Goal: Communication & Community: Answer question/provide support

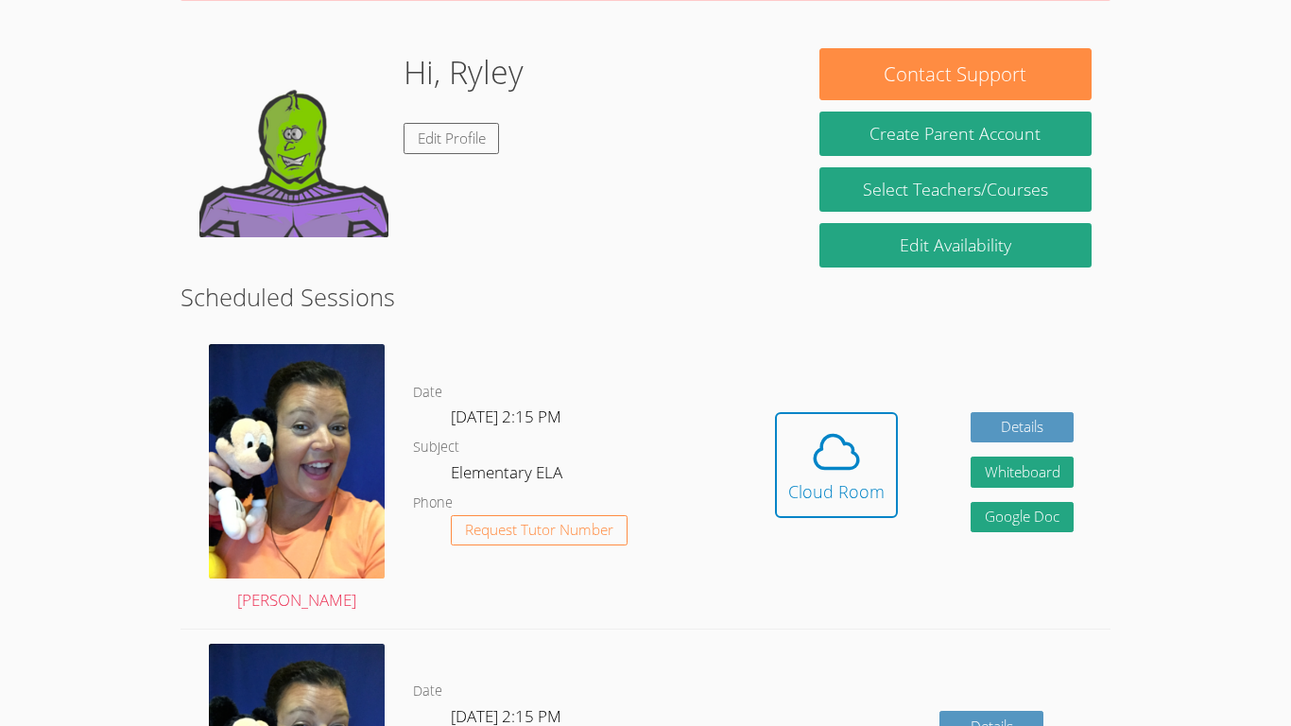
scroll to position [266, 0]
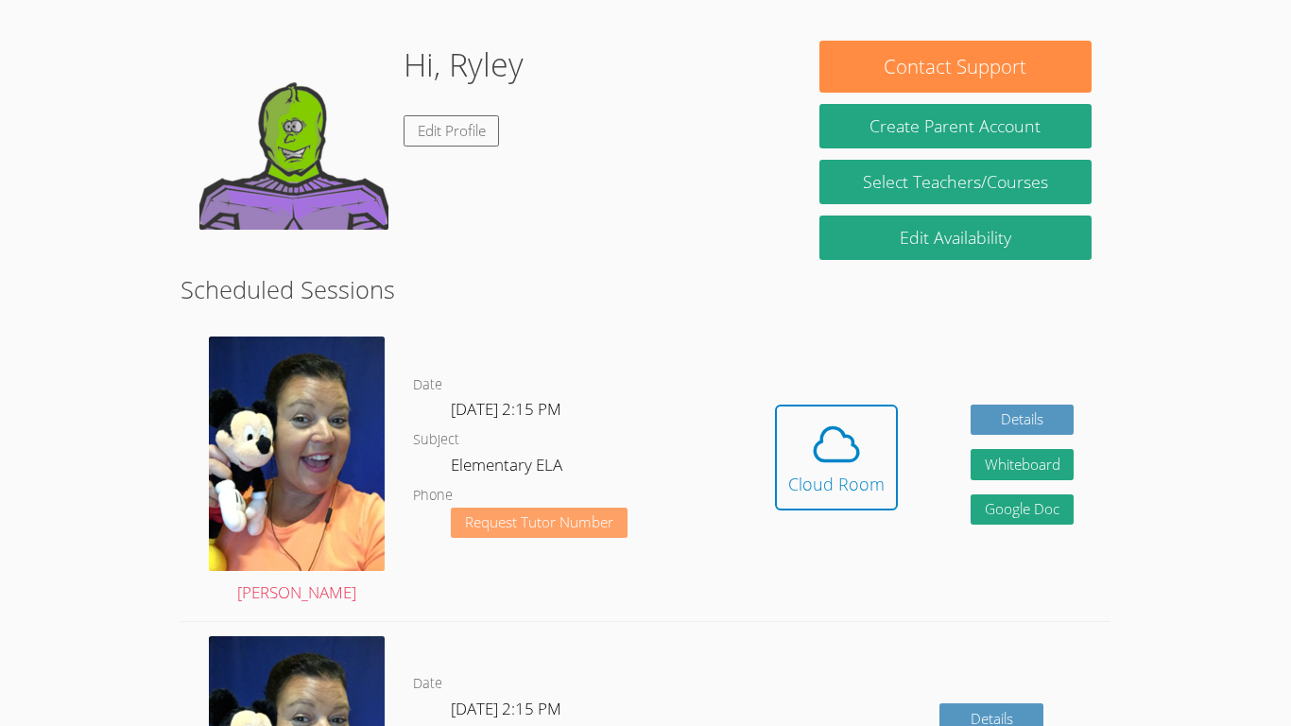
click at [504, 536] on button "Request Tutor Number" at bounding box center [539, 523] width 177 height 31
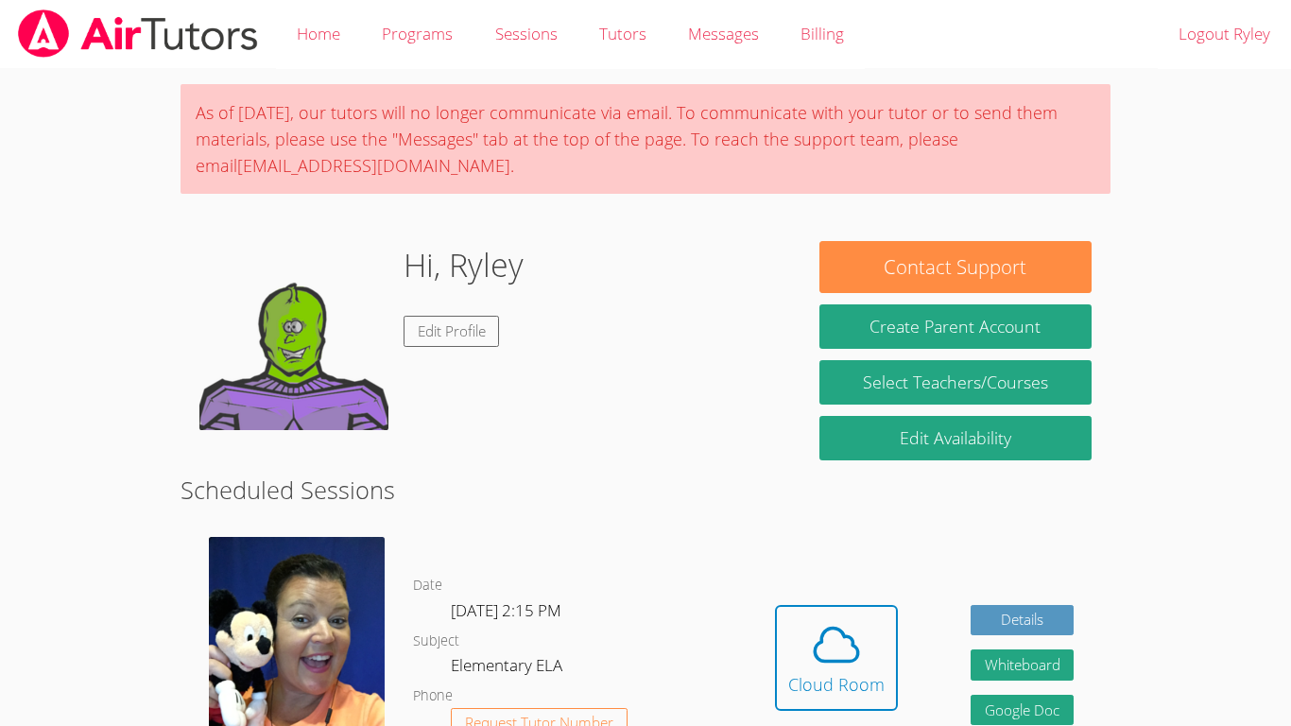
scroll to position [200, 0]
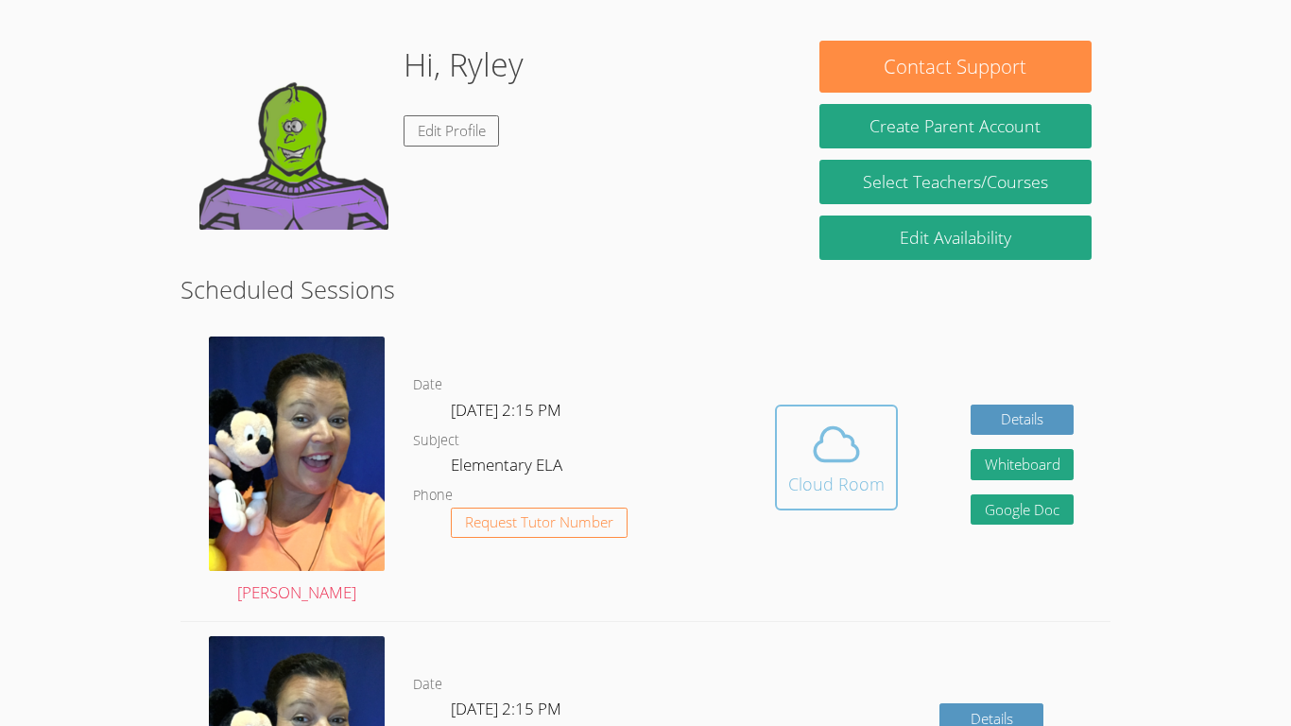
click at [843, 486] on div "Cloud Room" at bounding box center [836, 484] width 96 height 26
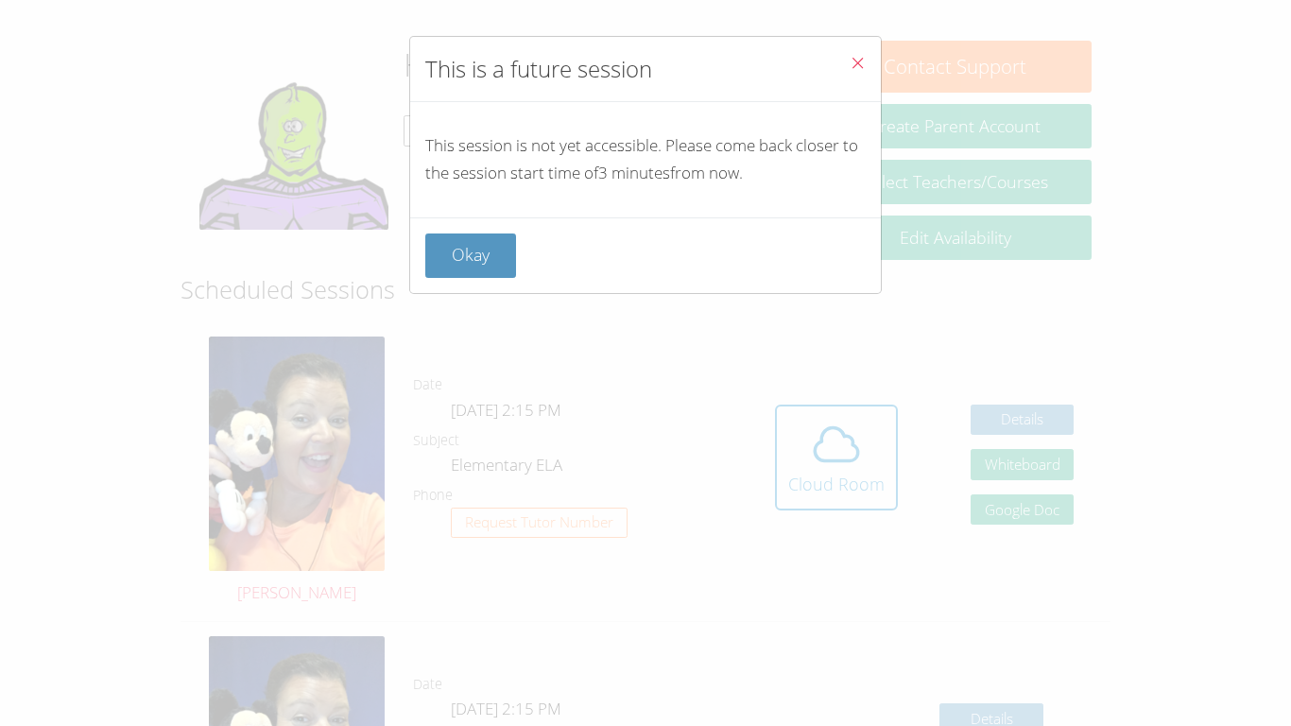
click at [880, 63] on button "Close" at bounding box center [858, 66] width 46 height 58
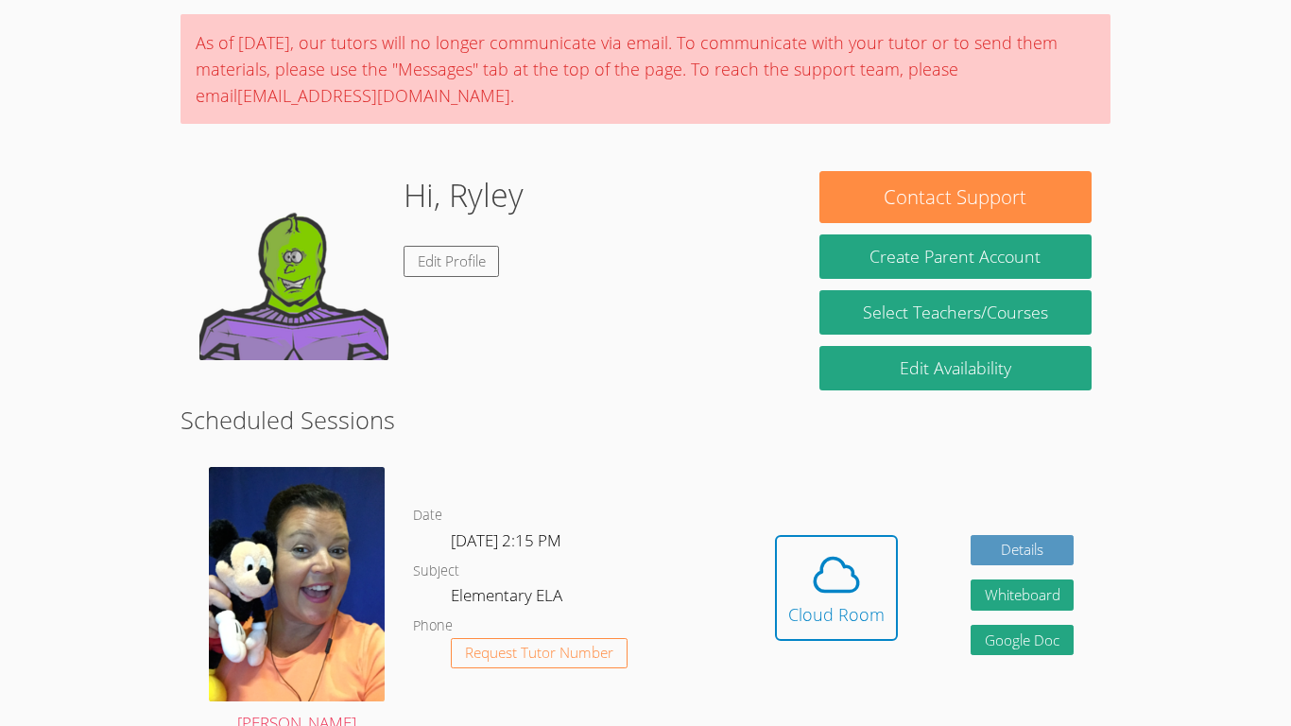
scroll to position [102, 0]
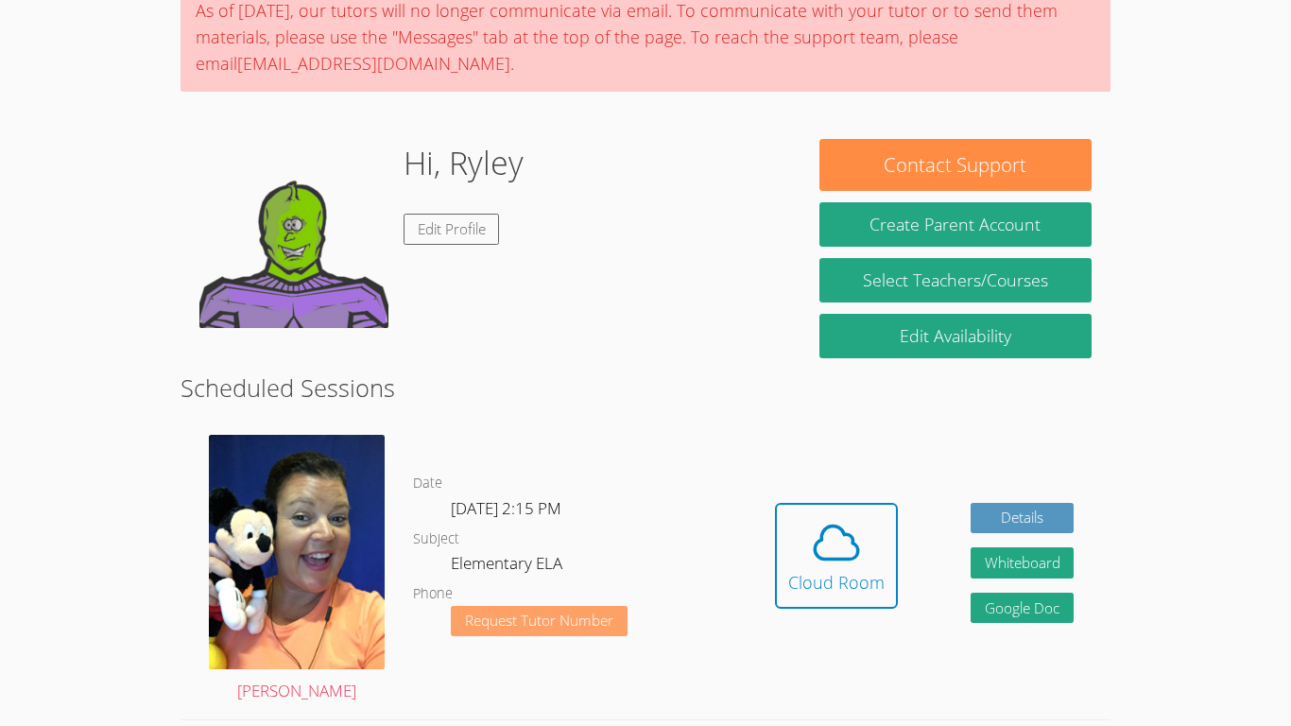
click at [573, 614] on span "Request Tutor Number" at bounding box center [539, 621] width 148 height 14
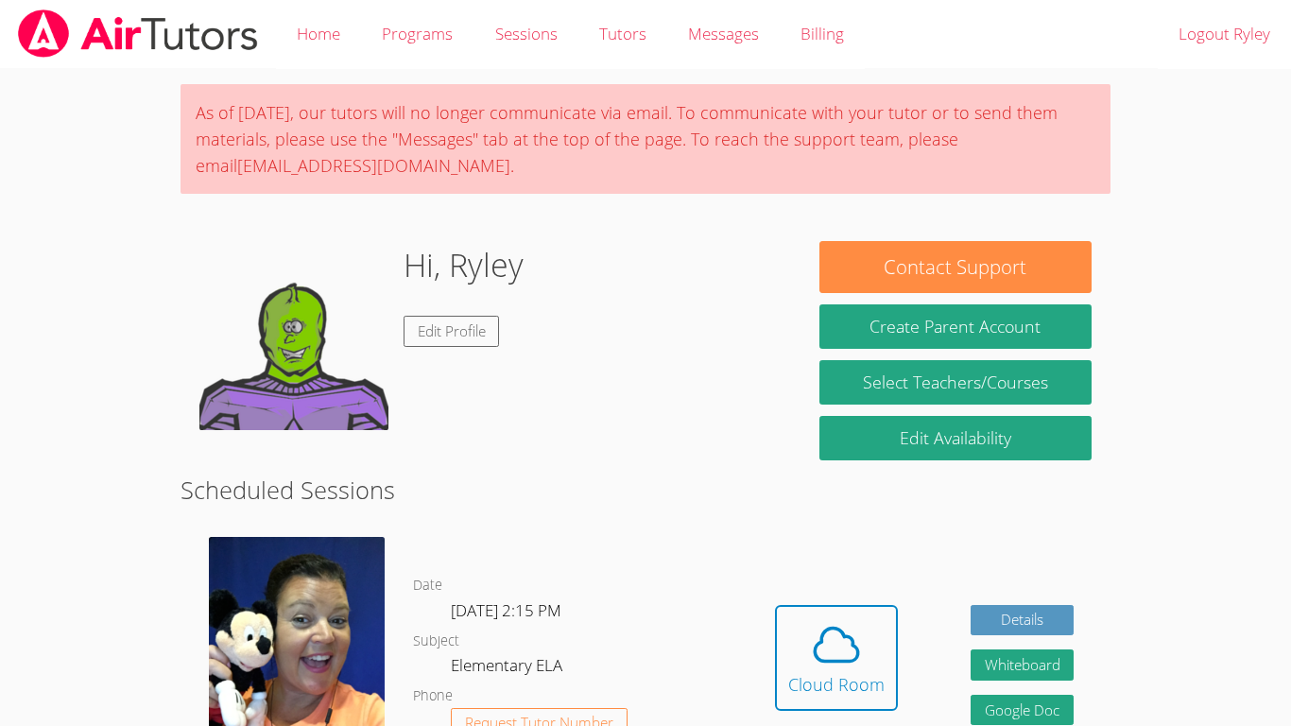
scroll to position [85, 0]
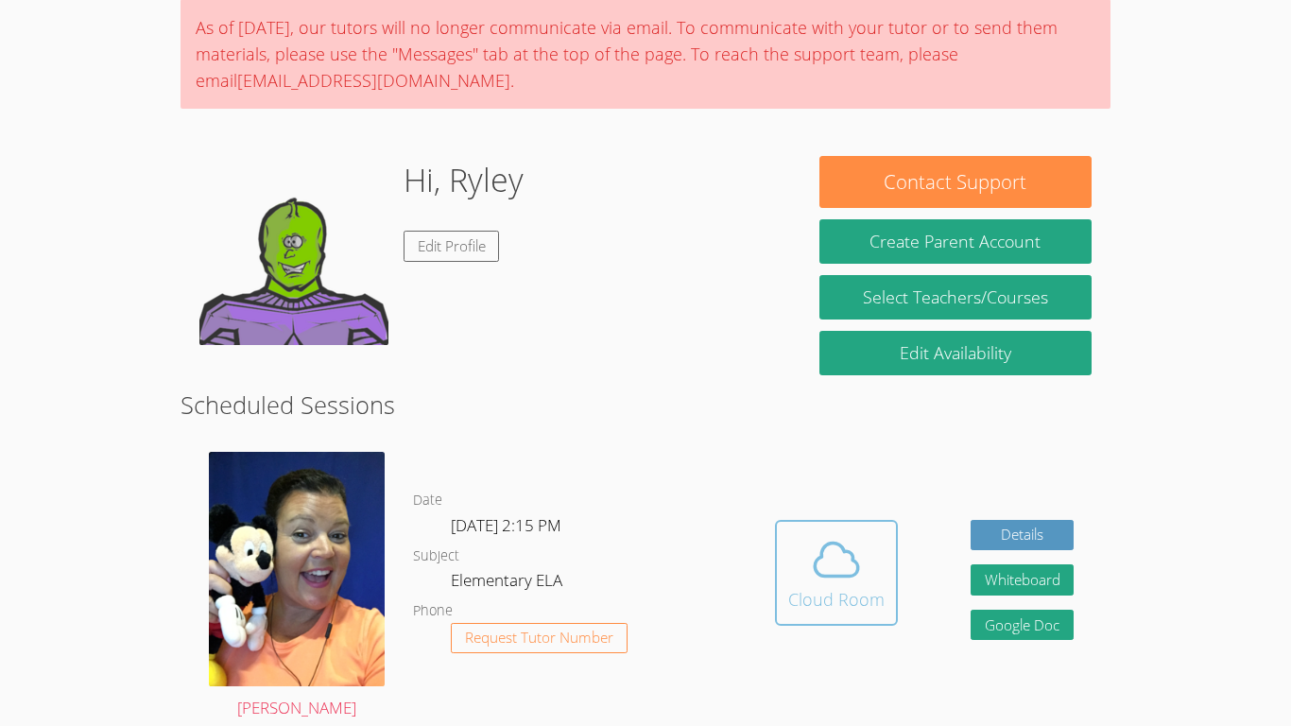
click at [880, 549] on span at bounding box center [836, 559] width 96 height 53
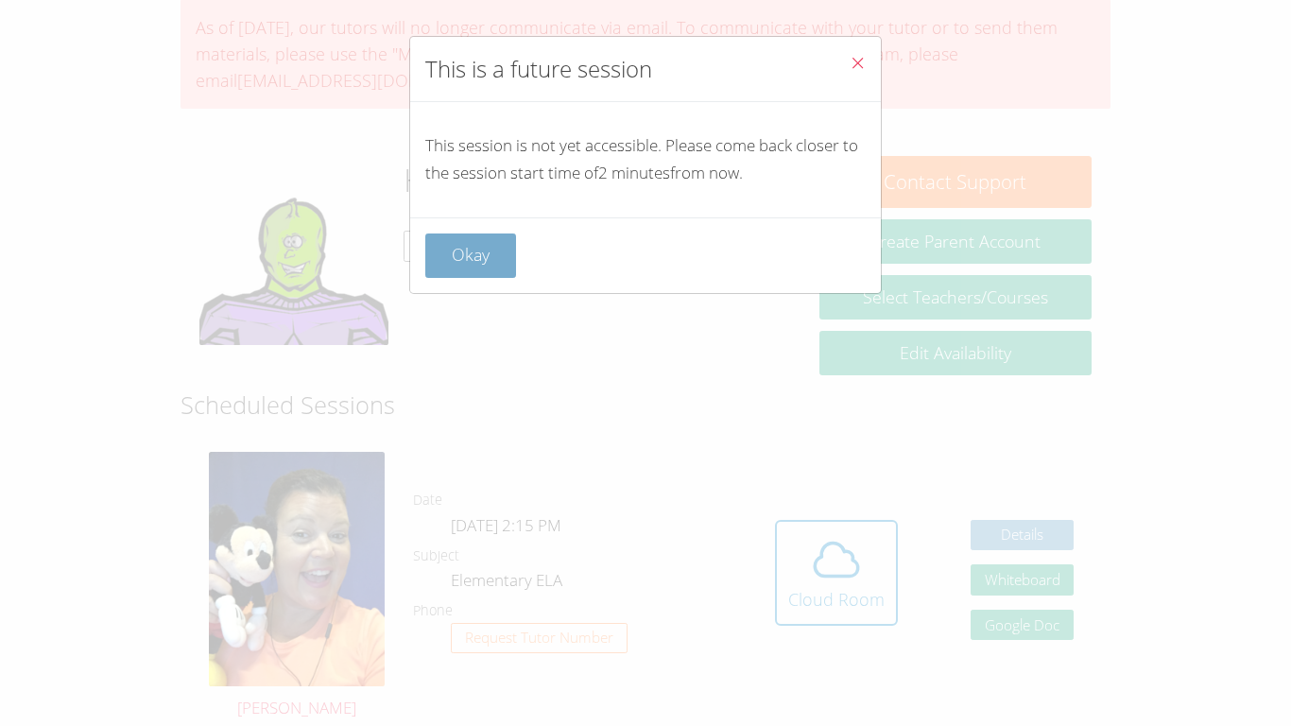
click at [466, 249] on button "Okay" at bounding box center [470, 255] width 91 height 44
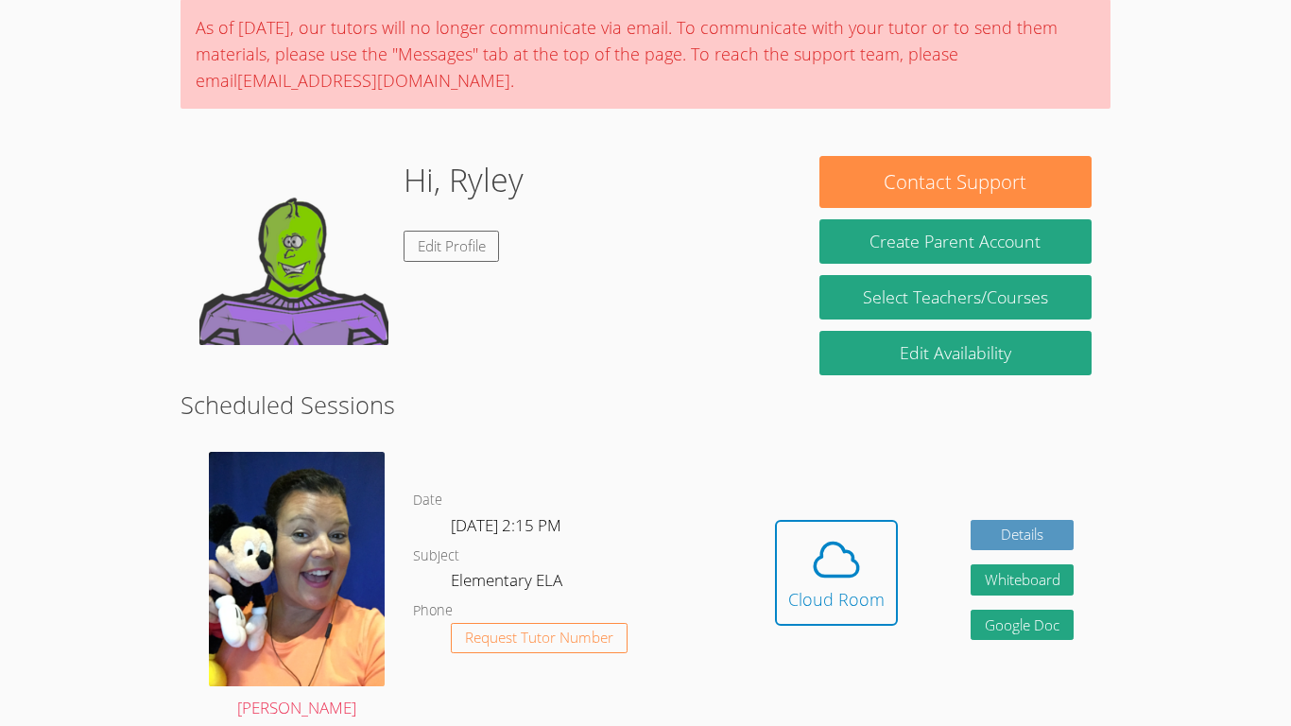
click at [551, 653] on dd "Request Tutor Number" at bounding box center [539, 654] width 177 height 63
click at [530, 638] on span "Request Tutor Number" at bounding box center [539, 638] width 148 height 14
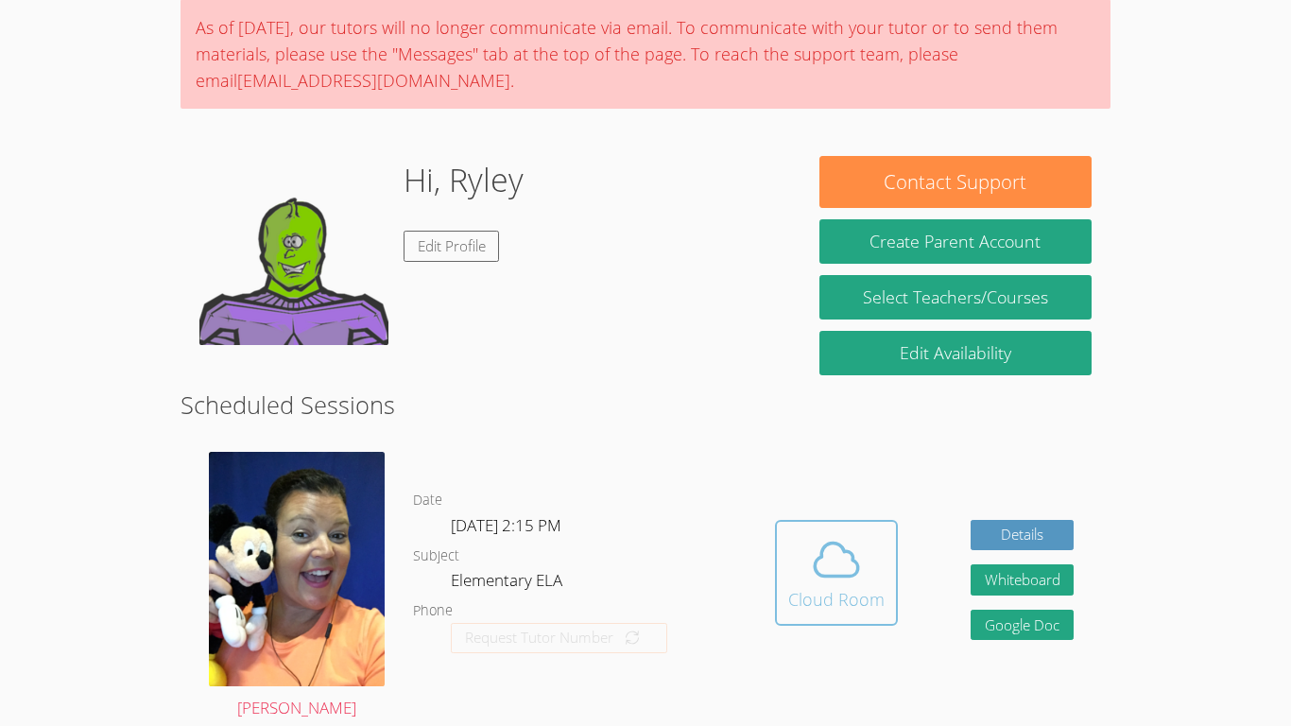
click at [872, 582] on span at bounding box center [836, 559] width 96 height 53
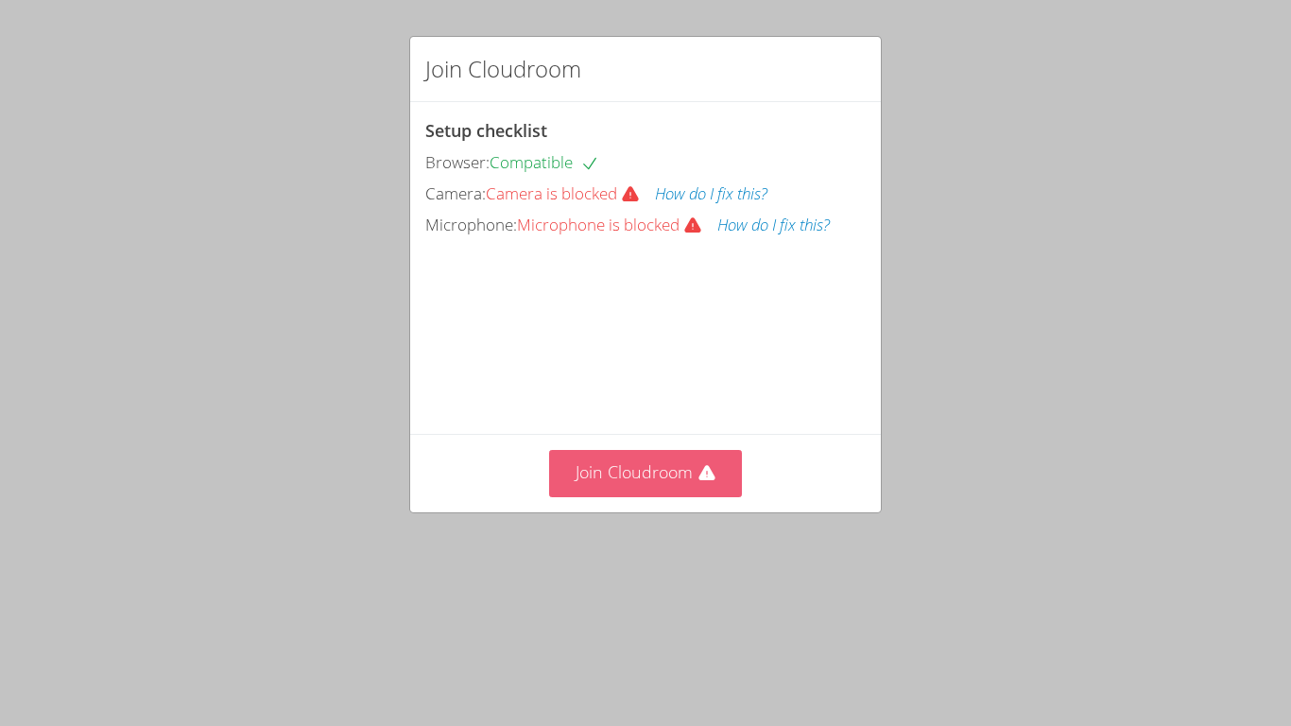
click at [666, 470] on button "Join Cloudroom" at bounding box center [646, 473] width 194 height 46
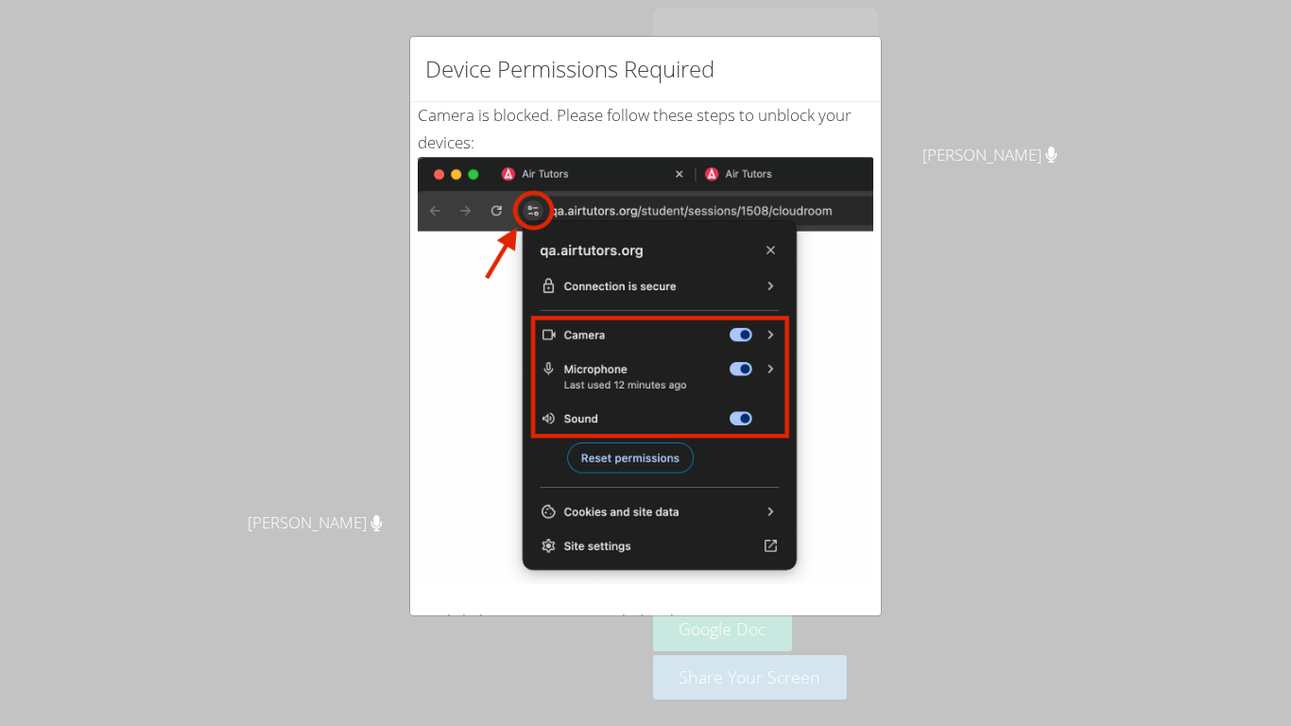
click at [1155, 433] on div "Device Permissions Required Camera is blocked . Please follow these steps to un…" at bounding box center [645, 363] width 1291 height 726
click at [1036, 569] on div "Device Permissions Required Camera is blocked . Please follow these steps to un…" at bounding box center [645, 363] width 1291 height 726
click at [821, 467] on img at bounding box center [646, 370] width 456 height 427
click at [777, 480] on img at bounding box center [646, 370] width 456 height 427
click at [834, 386] on img at bounding box center [646, 370] width 456 height 427
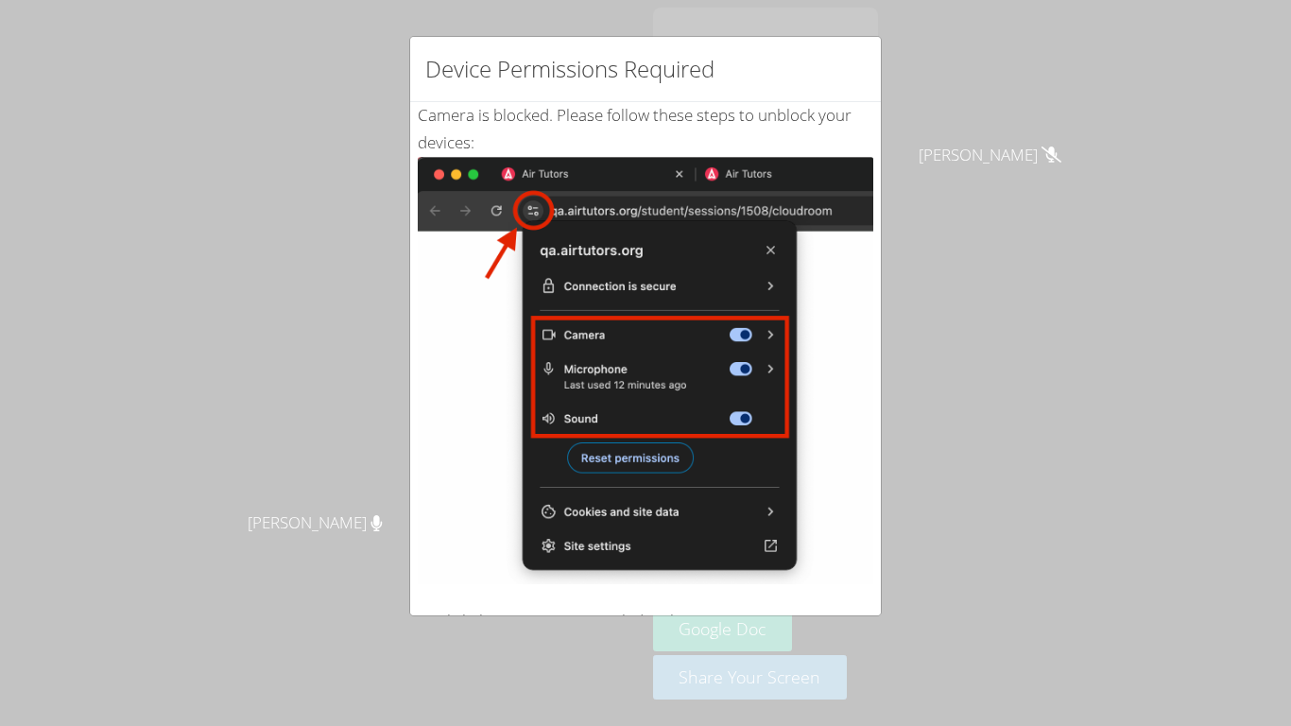
click at [931, 125] on div "Device Permissions Required Camera is blocked . Please follow these steps to un…" at bounding box center [645, 363] width 1291 height 726
click at [663, 502] on img at bounding box center [646, 370] width 456 height 427
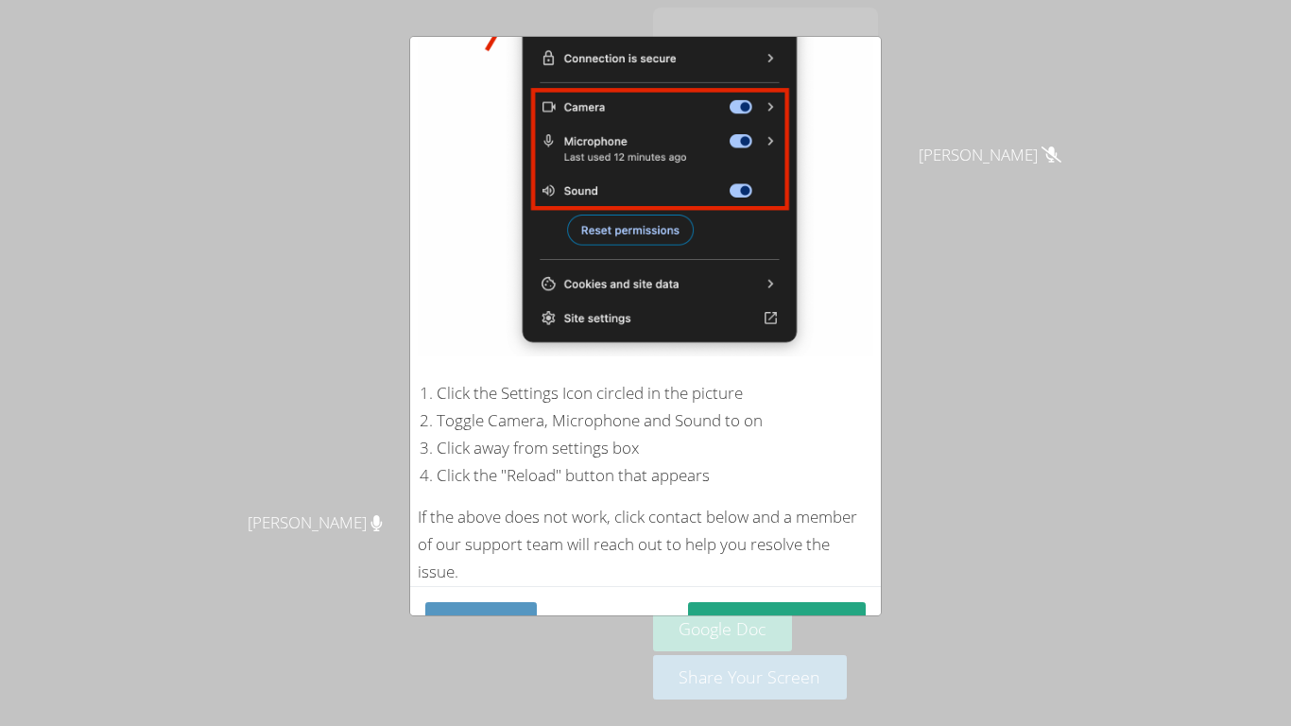
scroll to position [274, 0]
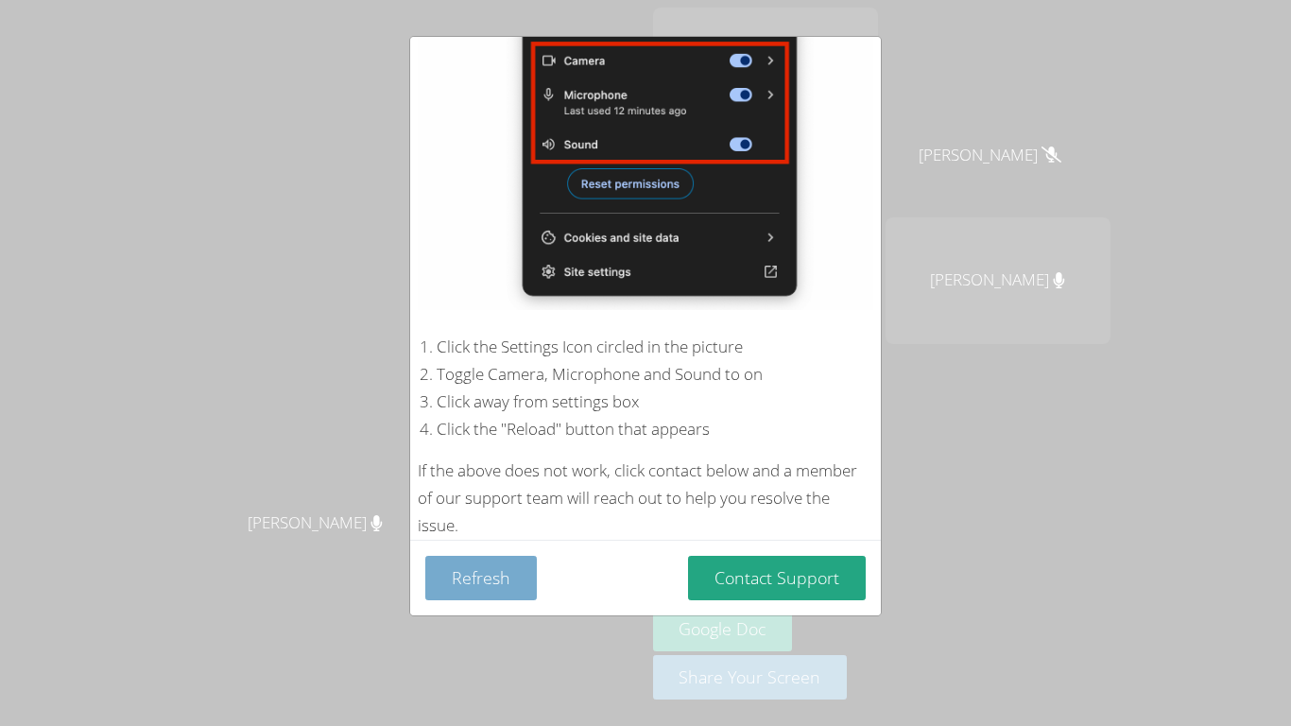
click at [523, 573] on button "Refresh" at bounding box center [481, 578] width 112 height 44
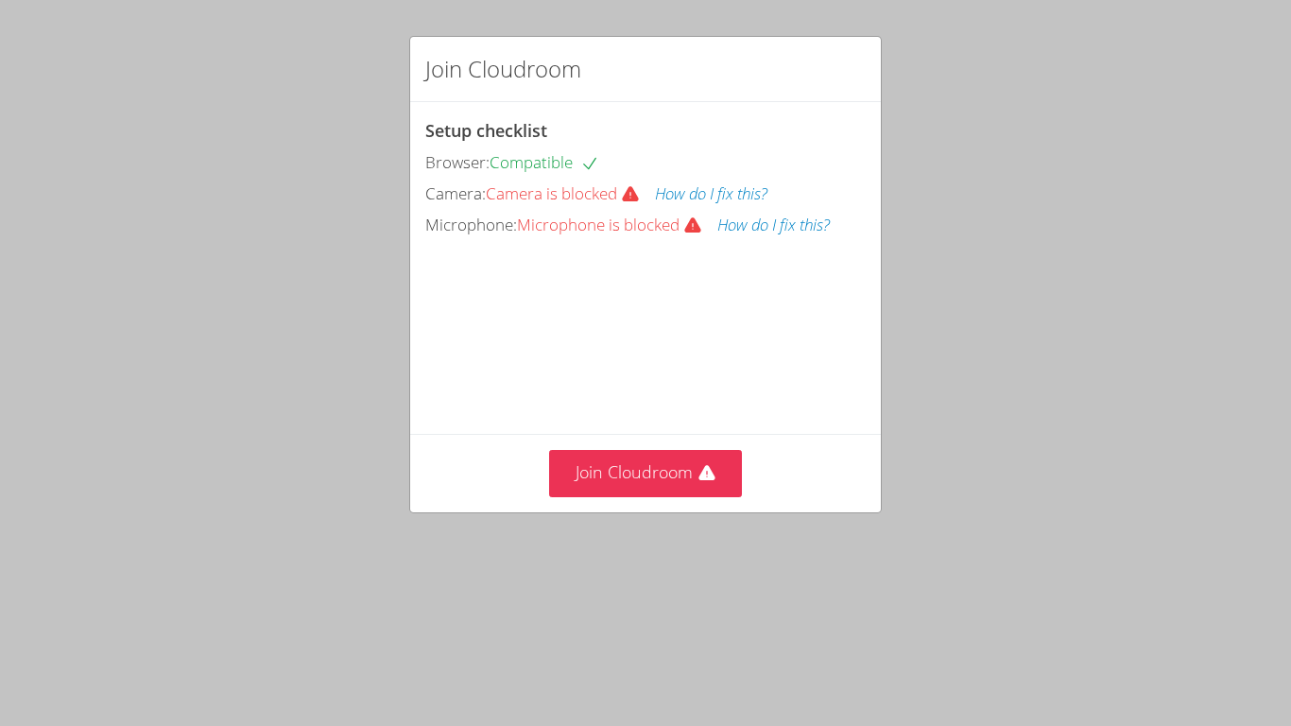
click at [740, 181] on button "How do I fix this?" at bounding box center [711, 194] width 112 height 27
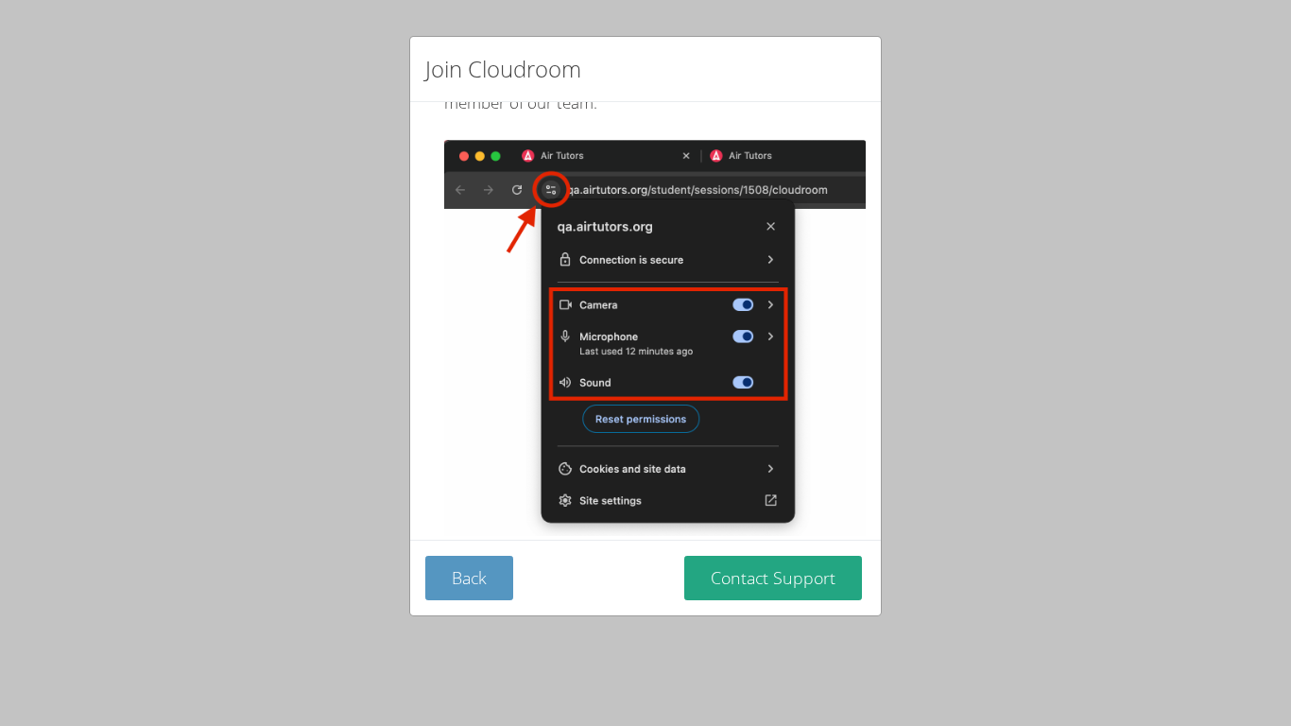
scroll to position [228, 0]
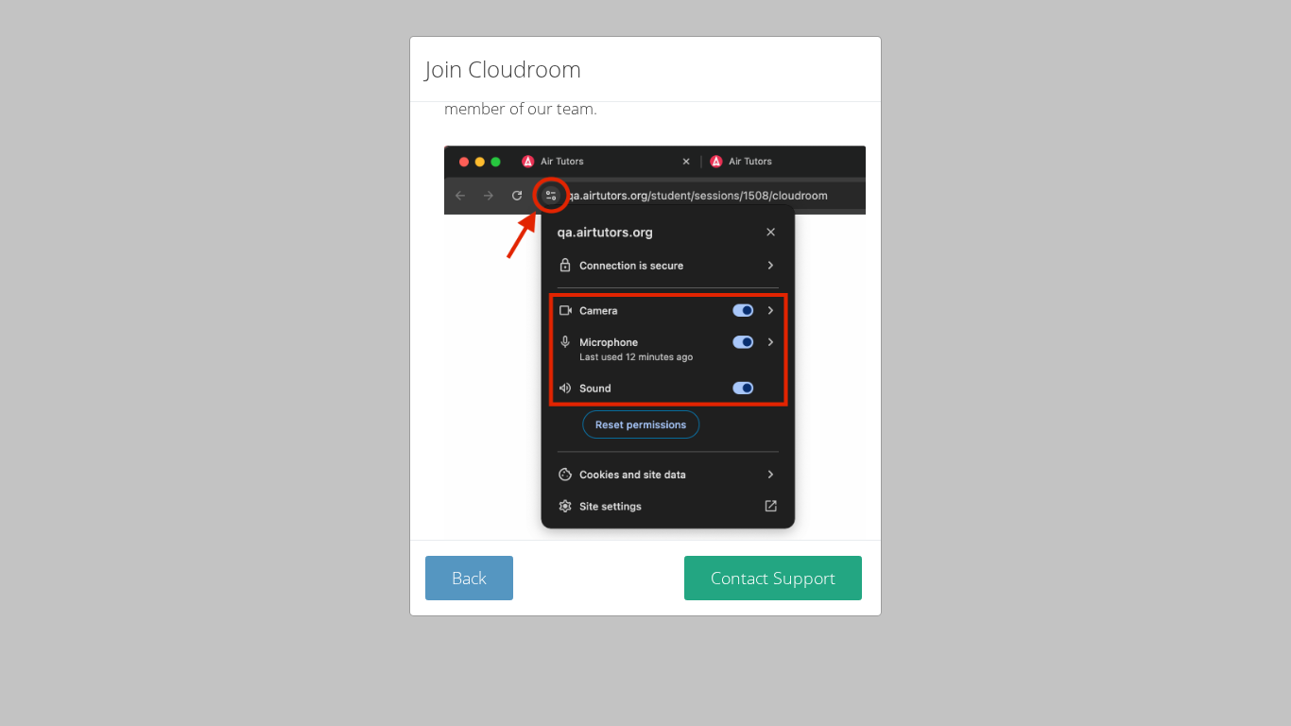
click at [515, 447] on img at bounding box center [655, 343] width 422 height 395
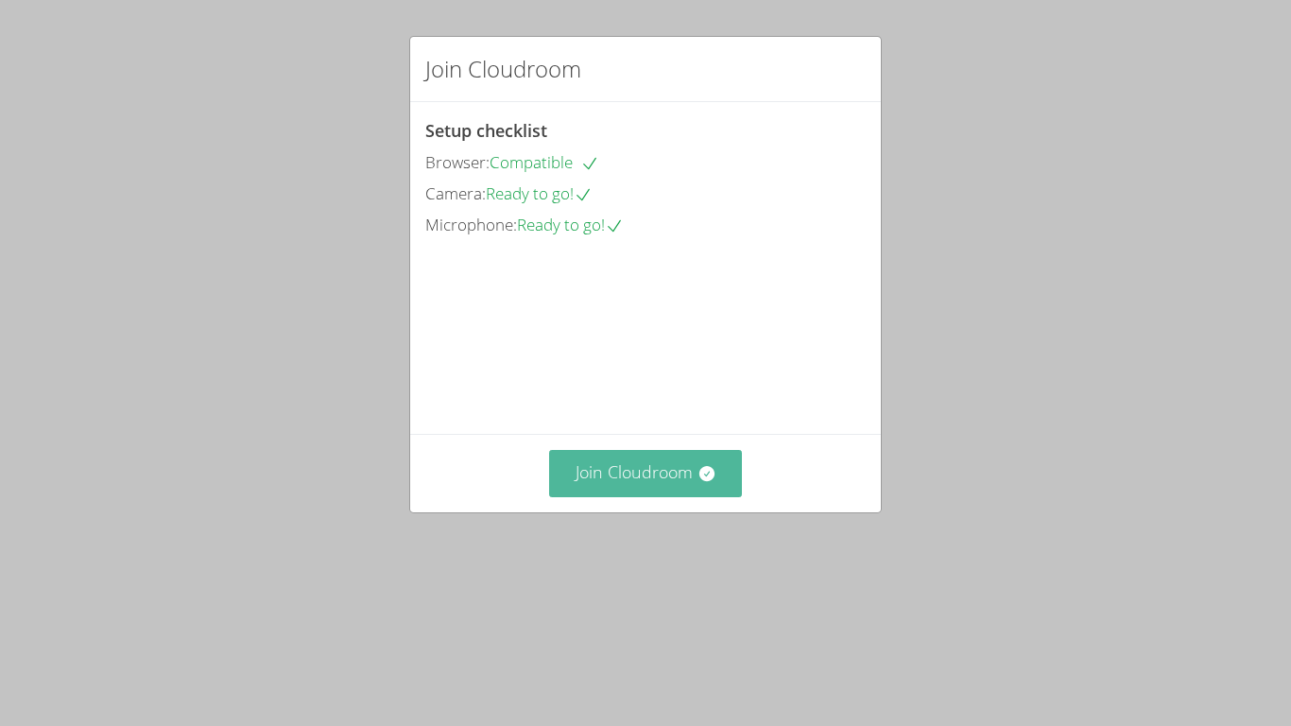
click at [644, 496] on button "Join Cloudroom" at bounding box center [646, 473] width 194 height 46
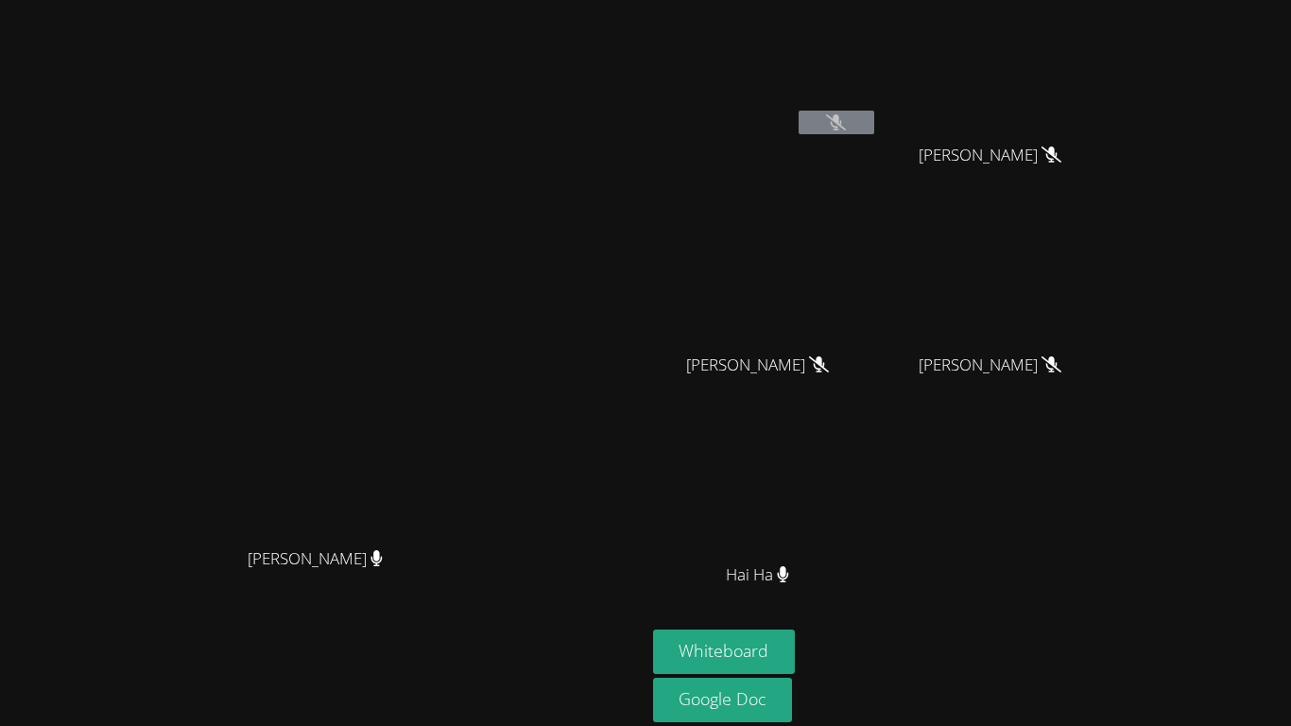
click at [638, 574] on div "[PERSON_NAME]" at bounding box center [323, 576] width 631 height 76
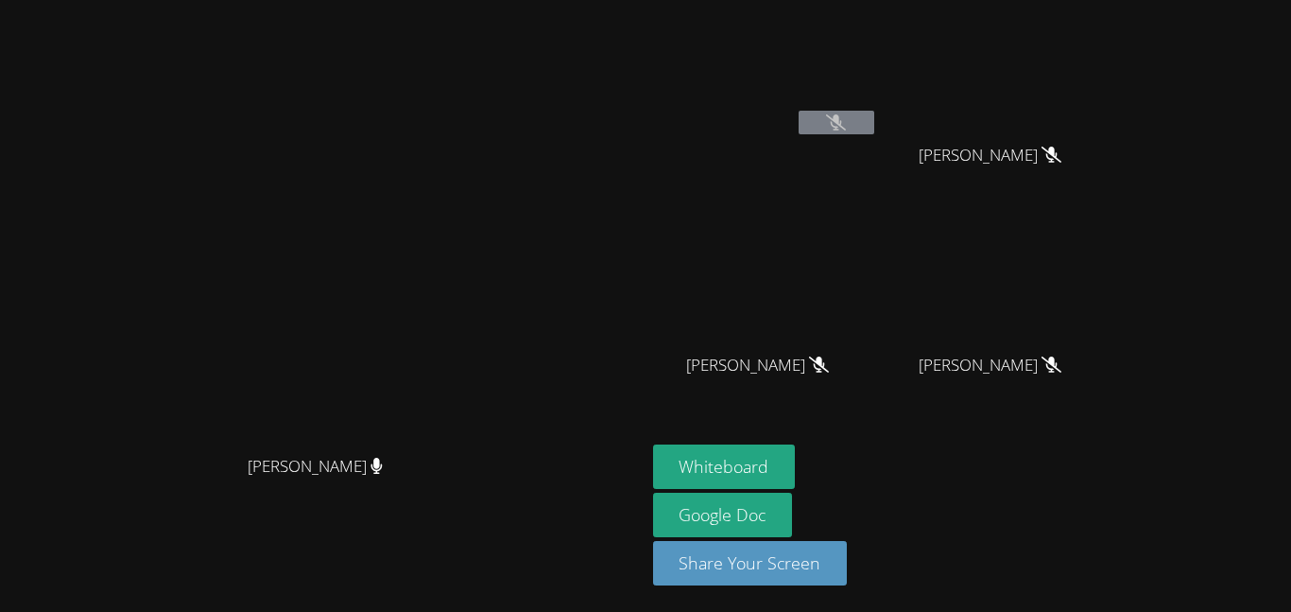
click at [464, 445] on video at bounding box center [323, 268] width 284 height 354
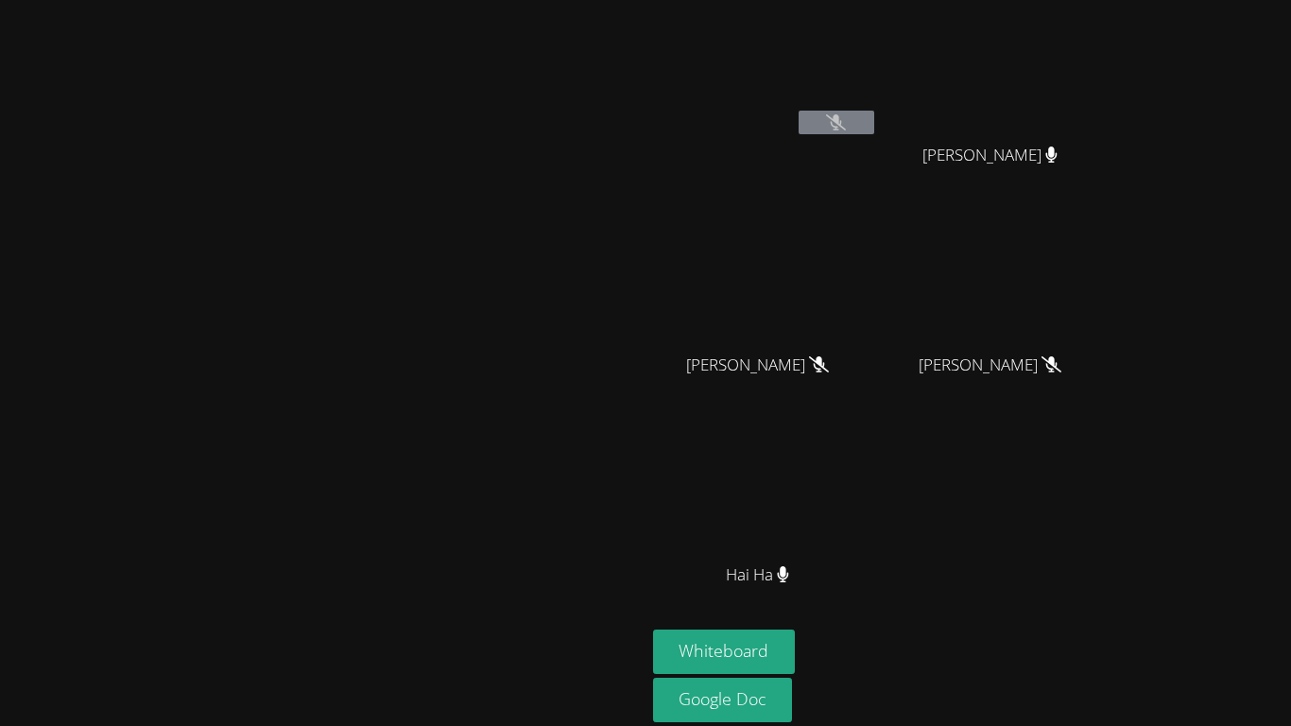
click at [0, 540] on main "[PERSON_NAME]" at bounding box center [323, 398] width 646 height 797
click at [5, 552] on main "[PERSON_NAME]" at bounding box center [323, 398] width 646 height 797
click at [6, 555] on main "[PERSON_NAME]" at bounding box center [323, 398] width 646 height 797
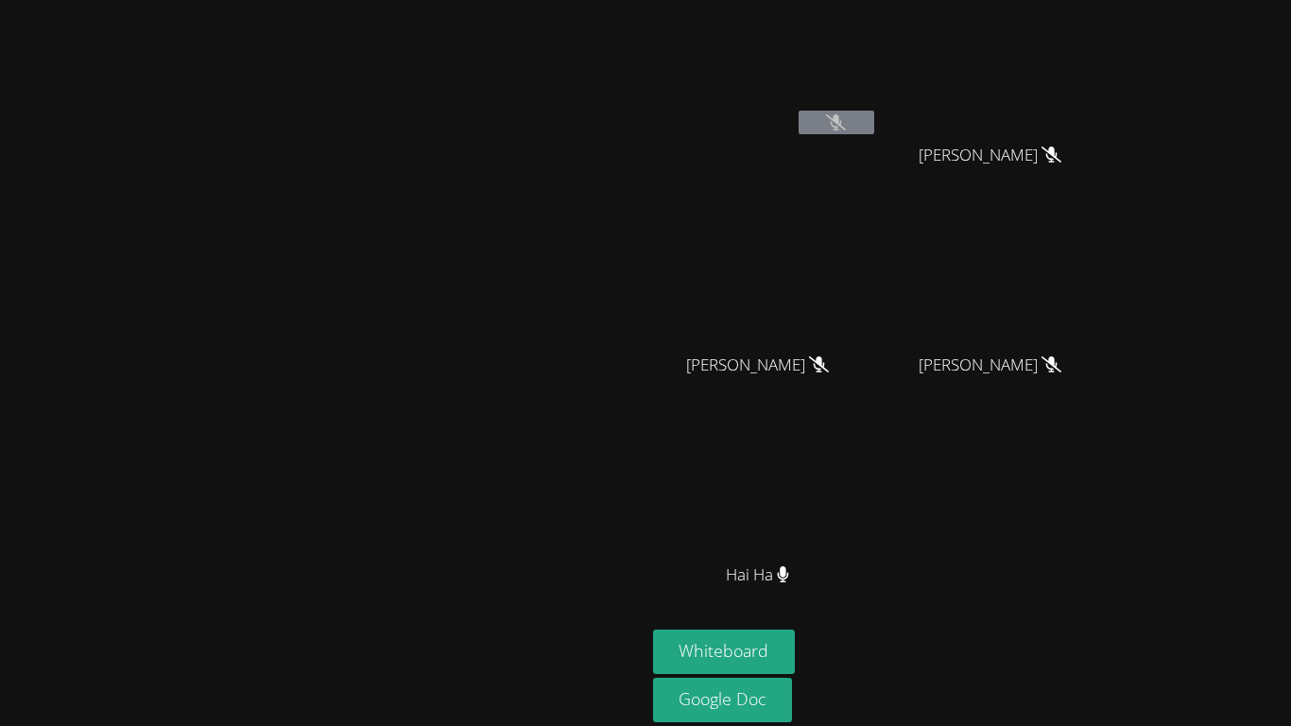
click at [6, 555] on main "[PERSON_NAME]" at bounding box center [323, 398] width 646 height 797
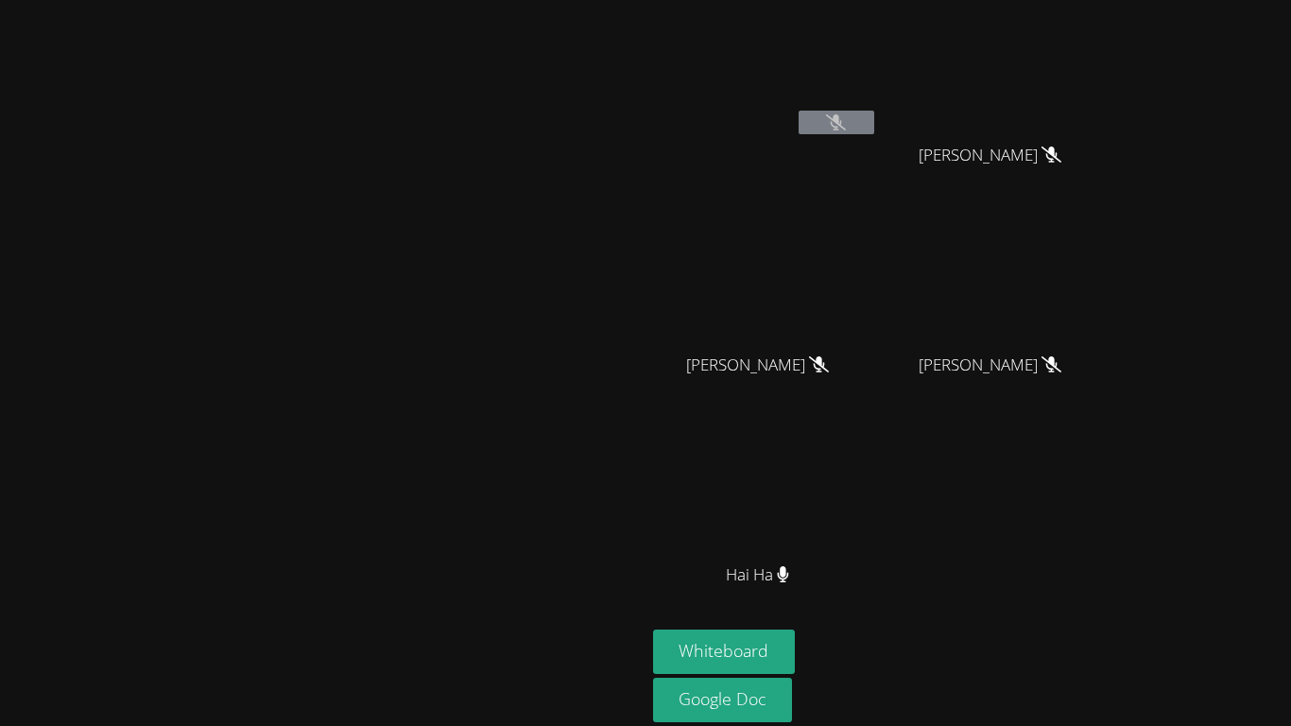
click at [6, 555] on main "[PERSON_NAME]" at bounding box center [323, 398] width 646 height 797
click at [796, 656] on button "Whiteboard" at bounding box center [724, 652] width 143 height 44
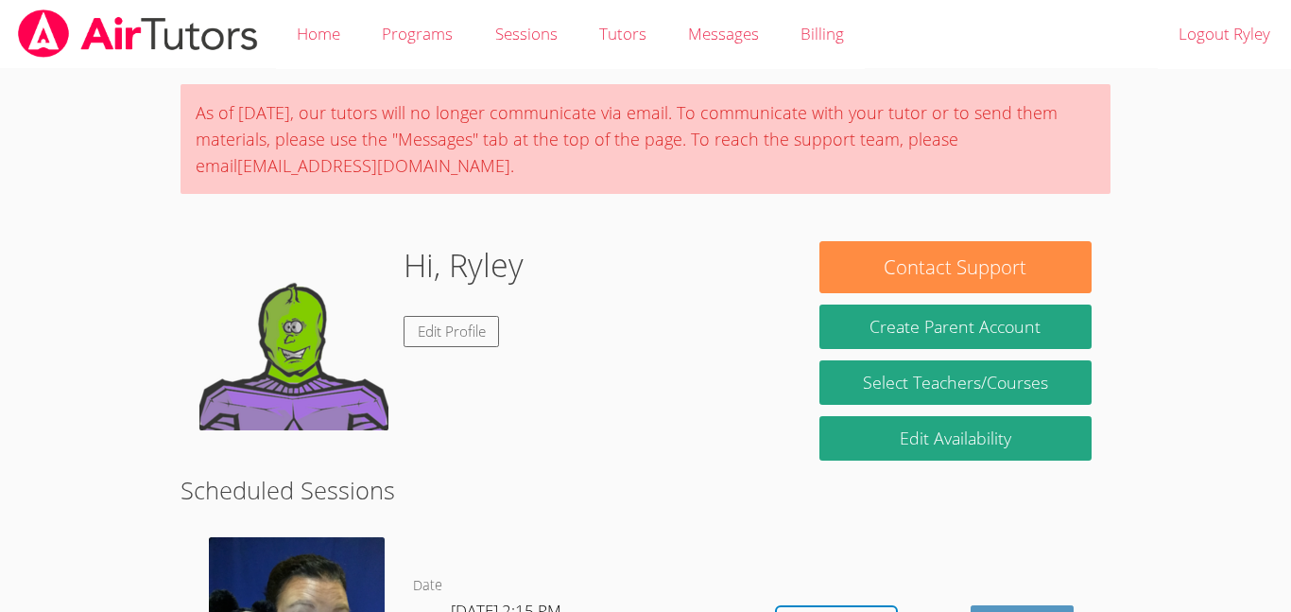
scroll to position [68, 0]
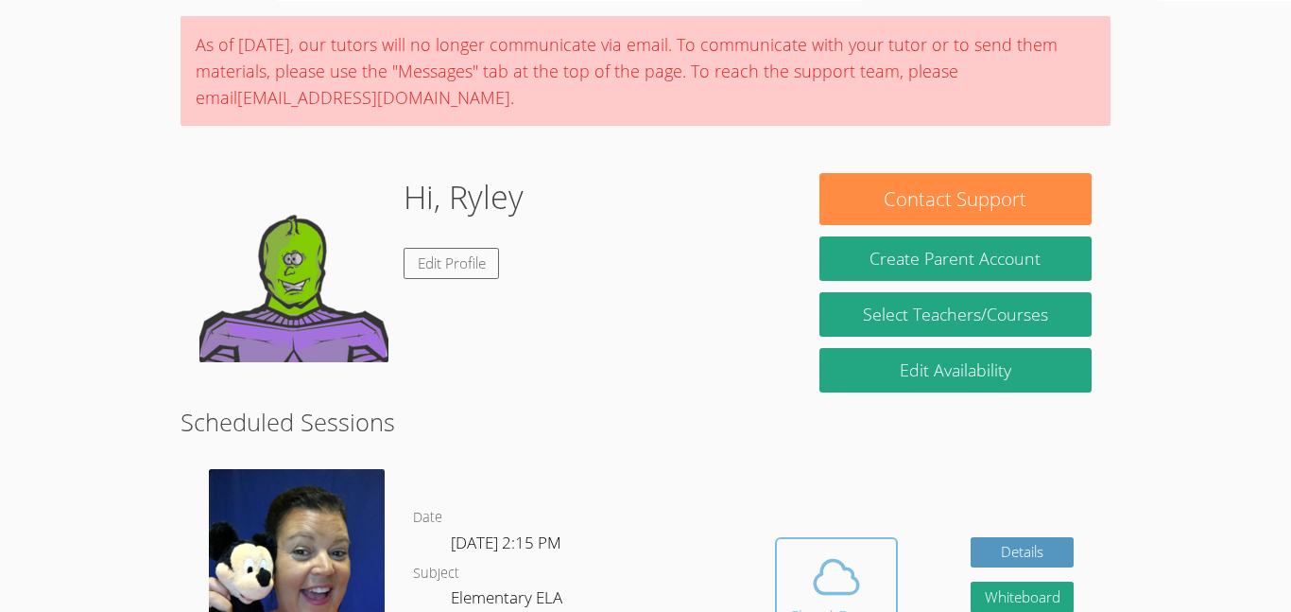
click at [152, 513] on body "Home Programs Sessions Tutors Messages Billing Logout Ryley As of Saturday, Mar…" at bounding box center [645, 238] width 1291 height 612
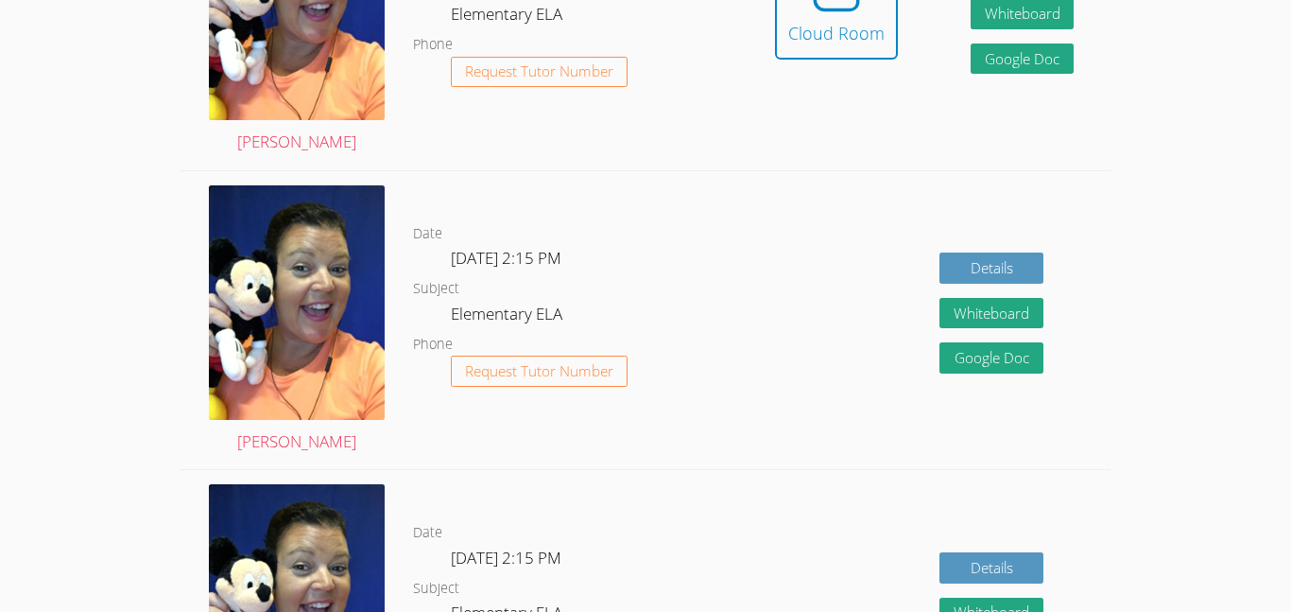
scroll to position [653, 0]
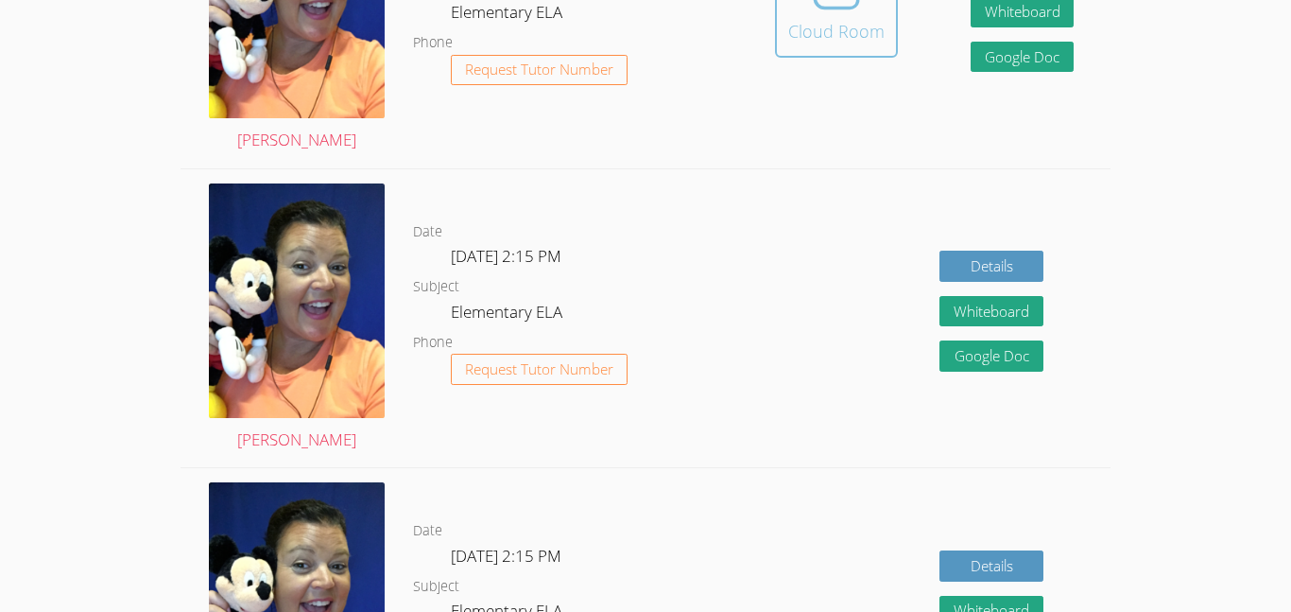
click at [846, 45] on button "Cloud Room" at bounding box center [836, 5] width 123 height 106
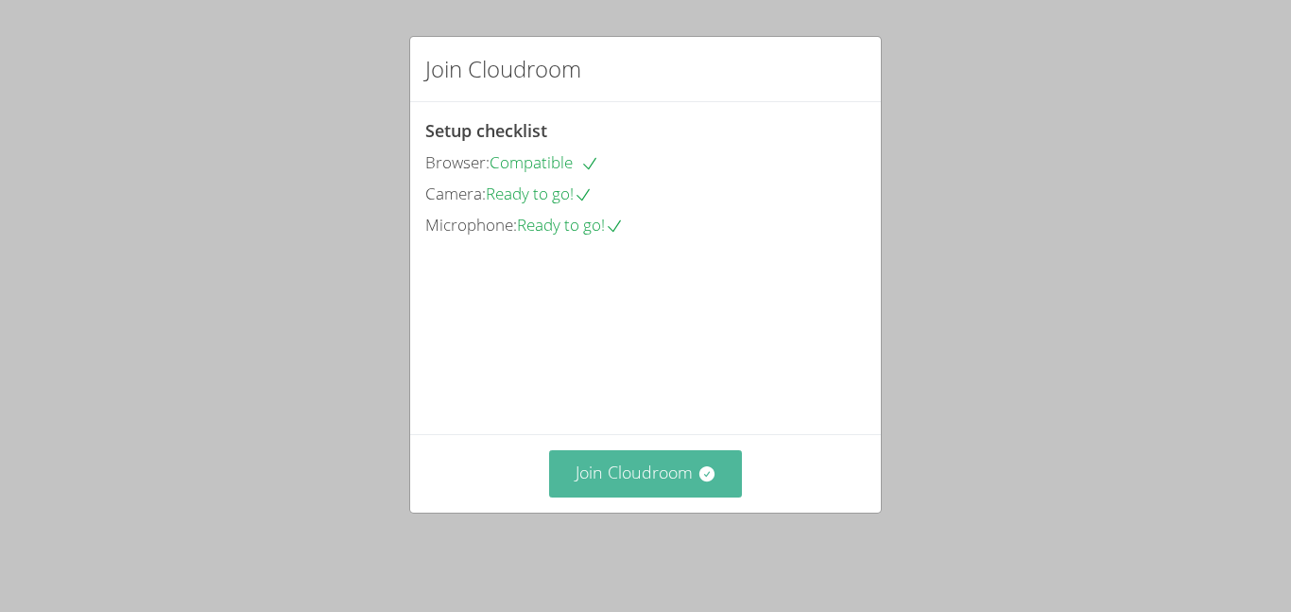
click at [703, 496] on button "Join Cloudroom" at bounding box center [646, 473] width 194 height 46
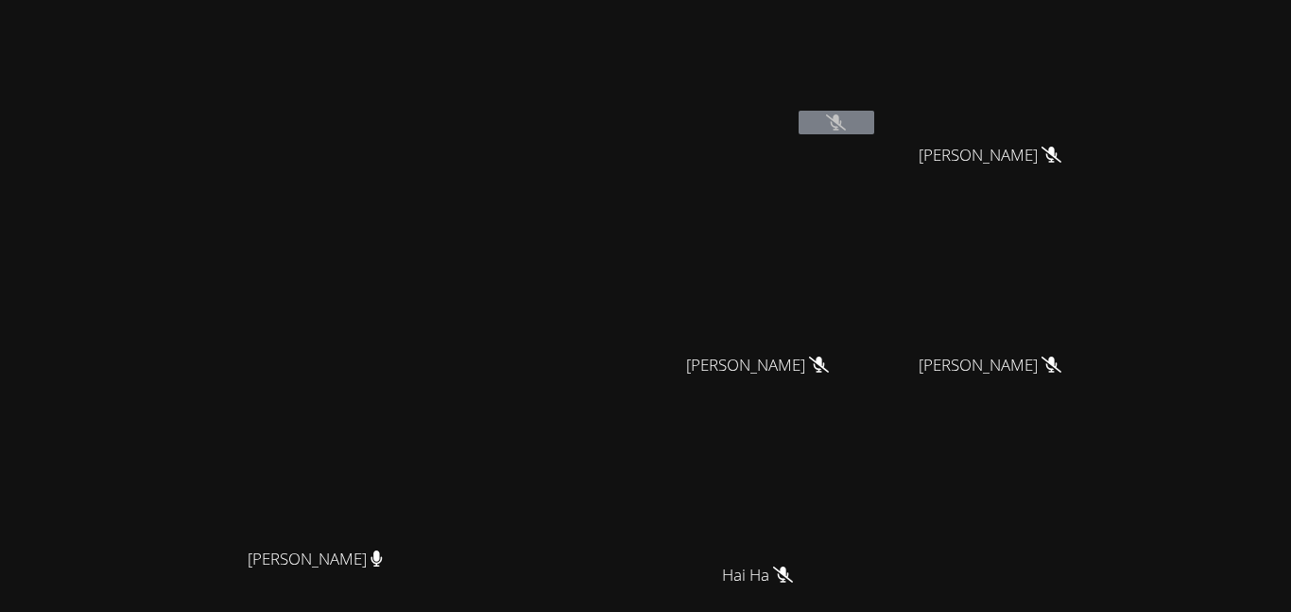
click at [1104, 606] on div "[PERSON_NAME] [PERSON_NAME] [PERSON_NAME] [PERSON_NAME] [PERSON_NAME] Se'[PERSO…" at bounding box center [882, 319] width 458 height 622
click at [1111, 491] on div "[PERSON_NAME] [PERSON_NAME] [PERSON_NAME] [PERSON_NAME] [PERSON_NAME] Se'[PERSO…" at bounding box center [882, 319] width 458 height 622
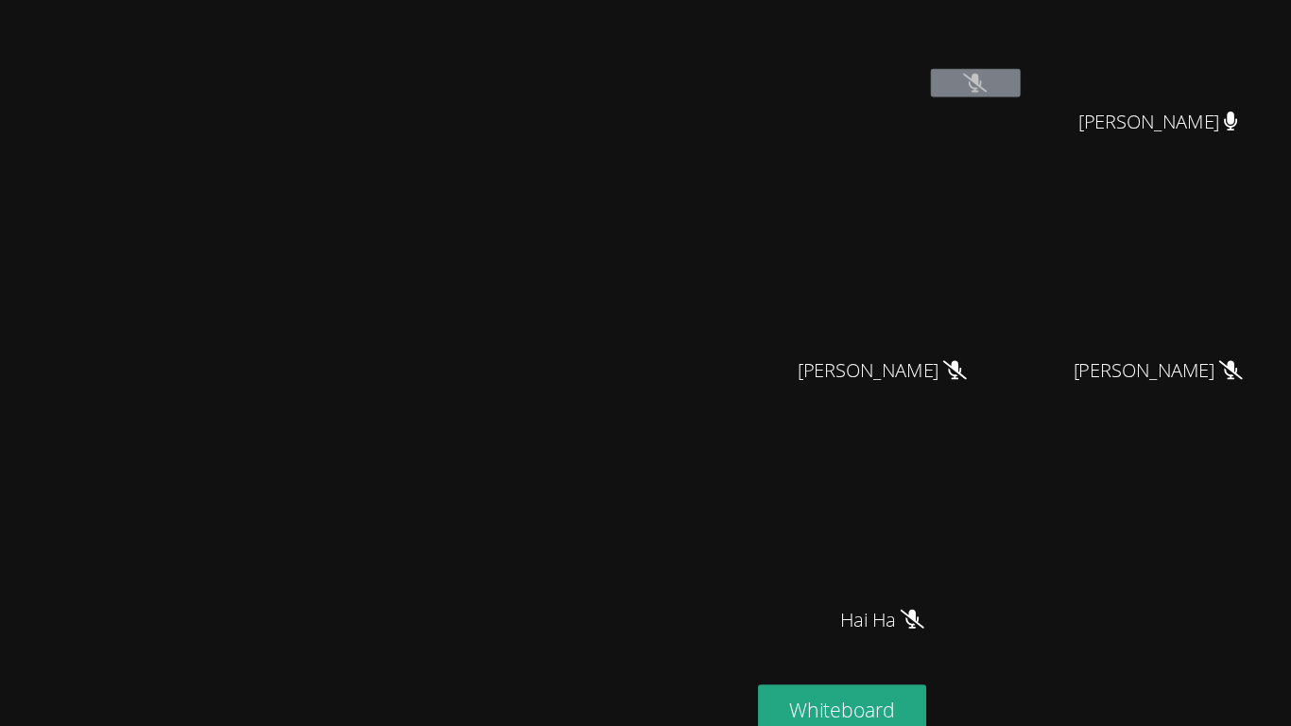
scroll to position [26, 0]
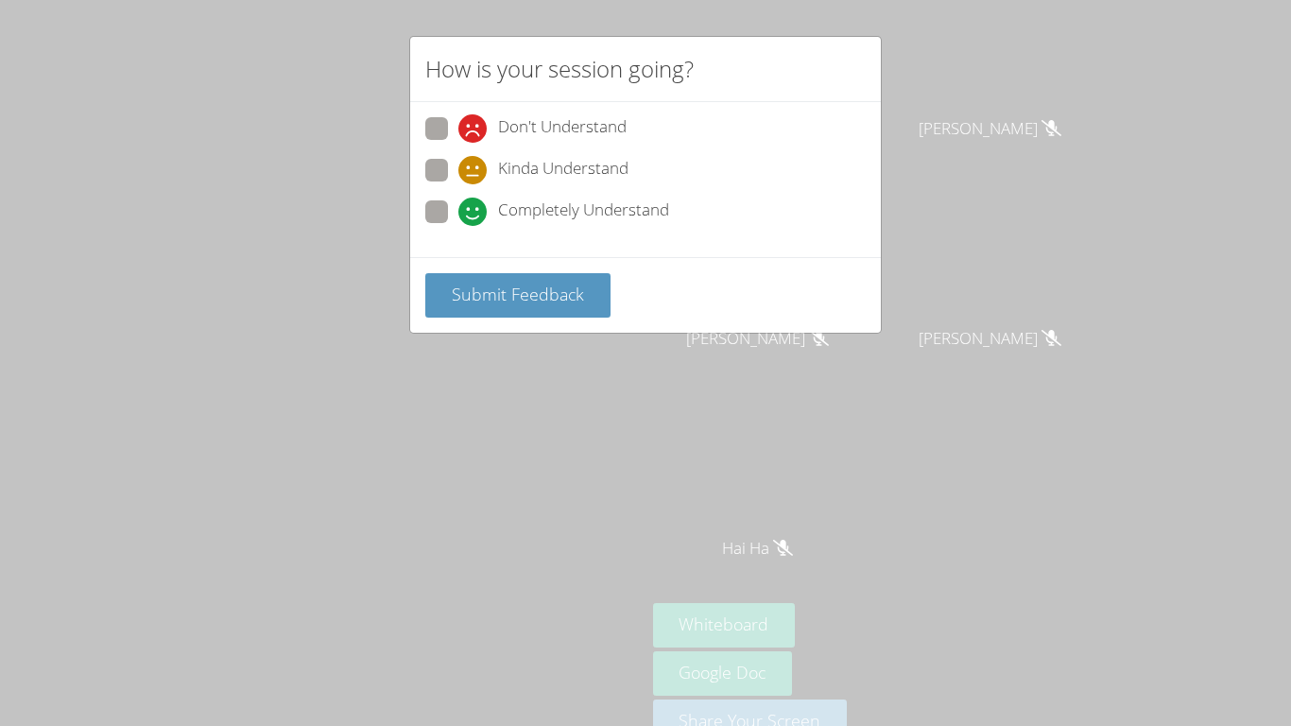
click at [458, 226] on span at bounding box center [458, 226] width 0 height 0
click at [458, 216] on input "Completely Understand" at bounding box center [466, 208] width 16 height 16
radio input "true"
click at [457, 302] on span "Submit Feedback" at bounding box center [518, 294] width 132 height 23
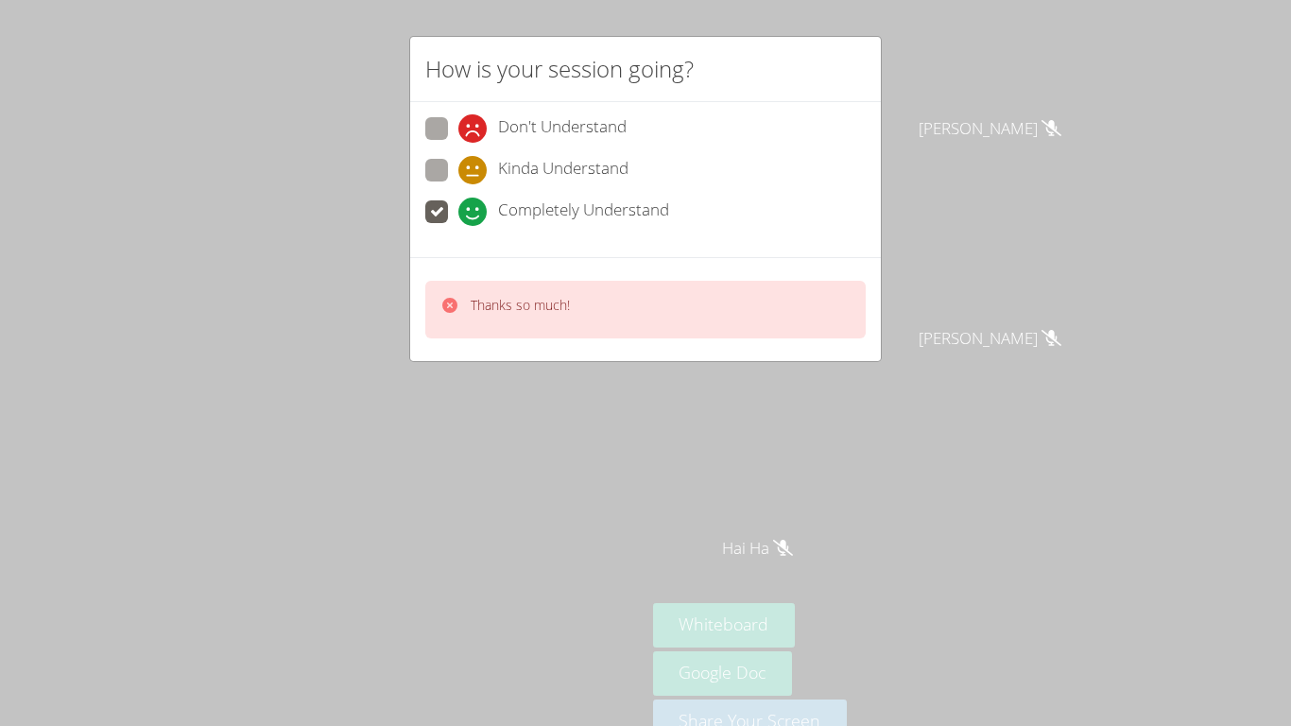
click at [417, 401] on div "How is your session going? Don't Understand Kinda Understand Completely Underst…" at bounding box center [645, 363] width 1291 height 726
click at [458, 226] on span at bounding box center [458, 226] width 0 height 0
click at [458, 216] on input "Completely Understand" at bounding box center [466, 208] width 16 height 16
click at [458, 226] on span at bounding box center [458, 226] width 0 height 0
click at [458, 208] on input "Completely Understand" at bounding box center [466, 208] width 16 height 16
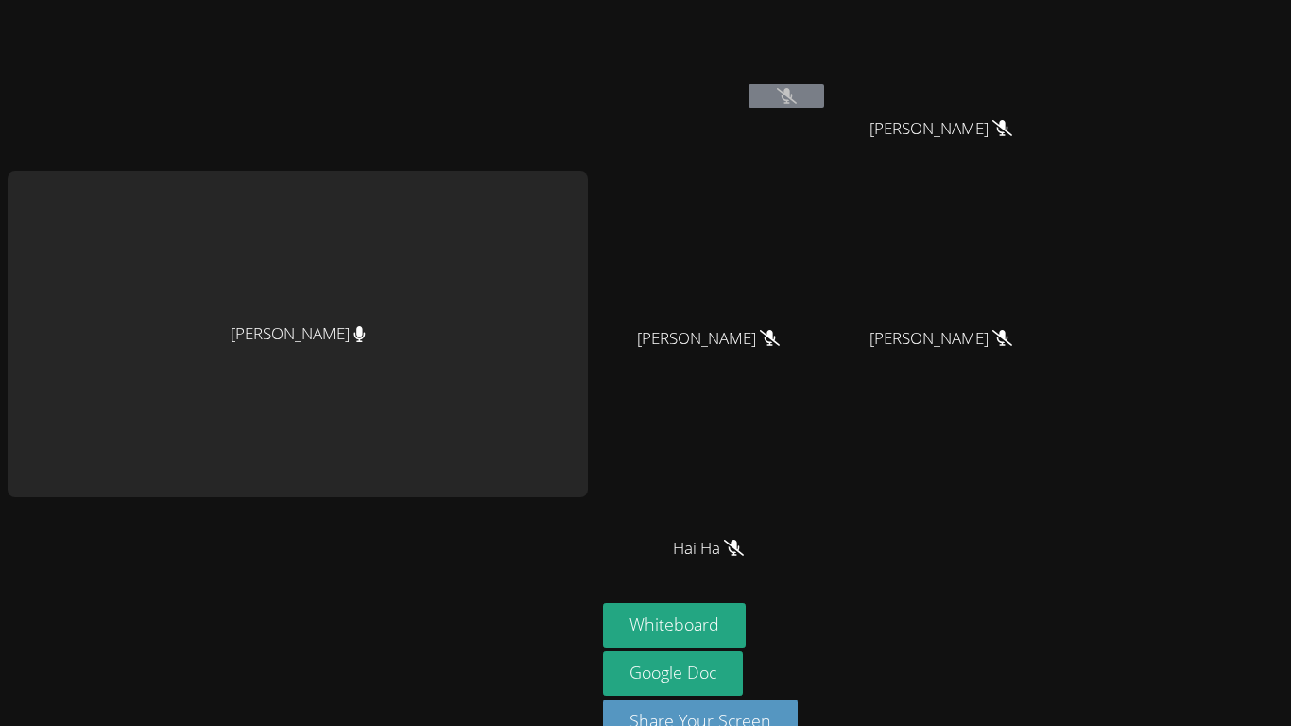
scroll to position [71, 0]
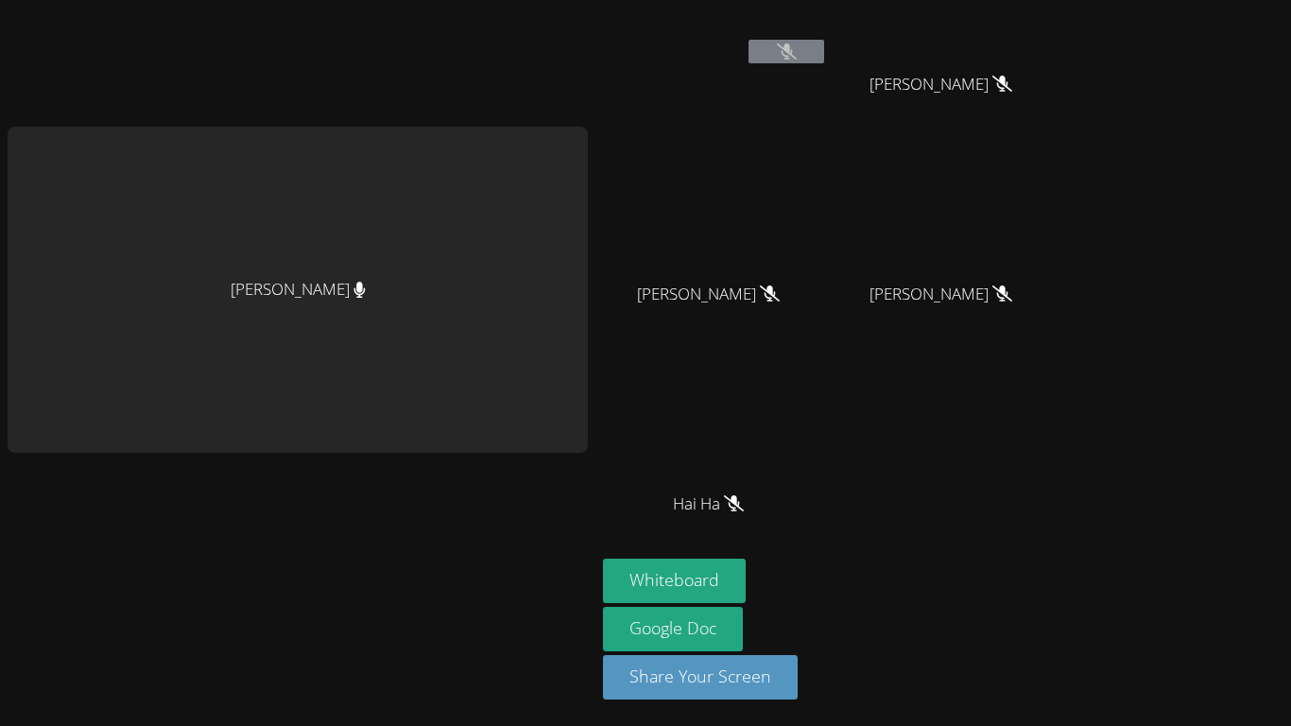
click at [890, 490] on div "[PERSON_NAME] [PERSON_NAME] [PERSON_NAME] [PERSON_NAME] [PERSON_NAME] Se'[PERSO…" at bounding box center [832, 248] width 458 height 622
click at [864, 519] on div "[PERSON_NAME] [PERSON_NAME] [PERSON_NAME] [PERSON_NAME] [PERSON_NAME] Se'[PERSO…" at bounding box center [832, 248] width 458 height 622
click at [851, 562] on div "Whiteboard Google Doc Share Your Screen" at bounding box center [832, 637] width 458 height 156
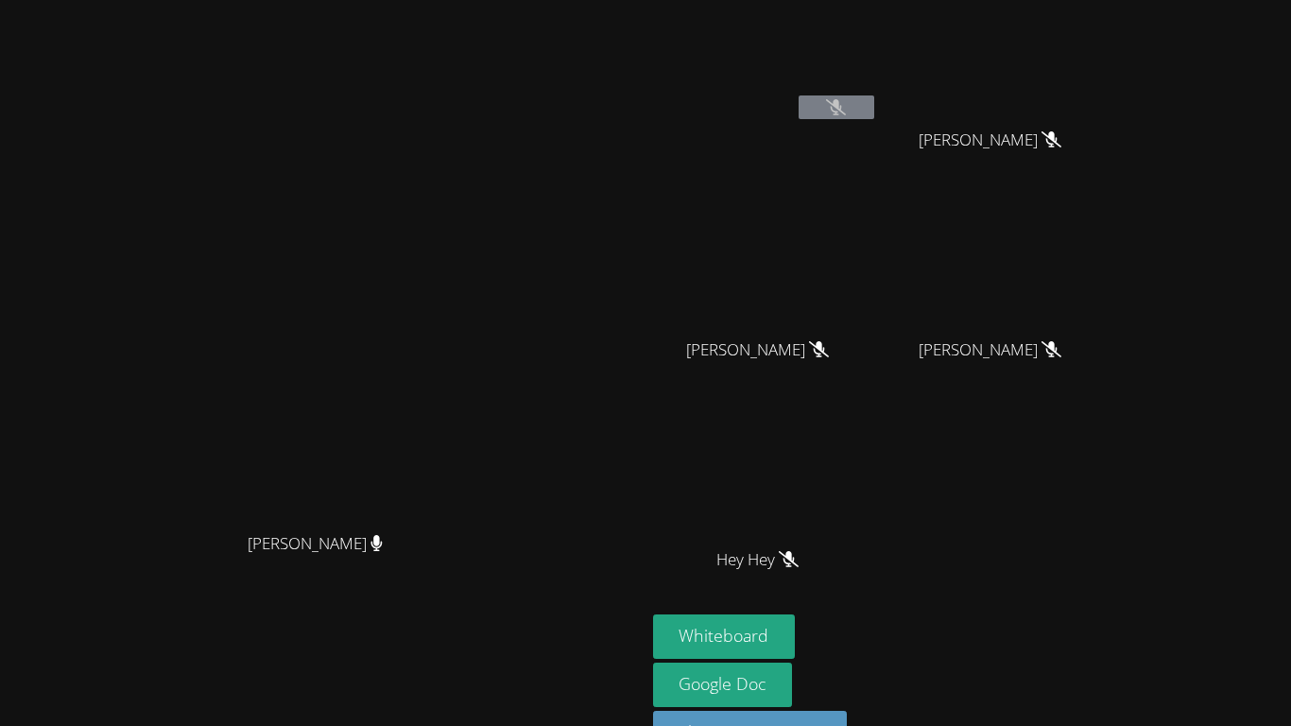
scroll to position [0, 0]
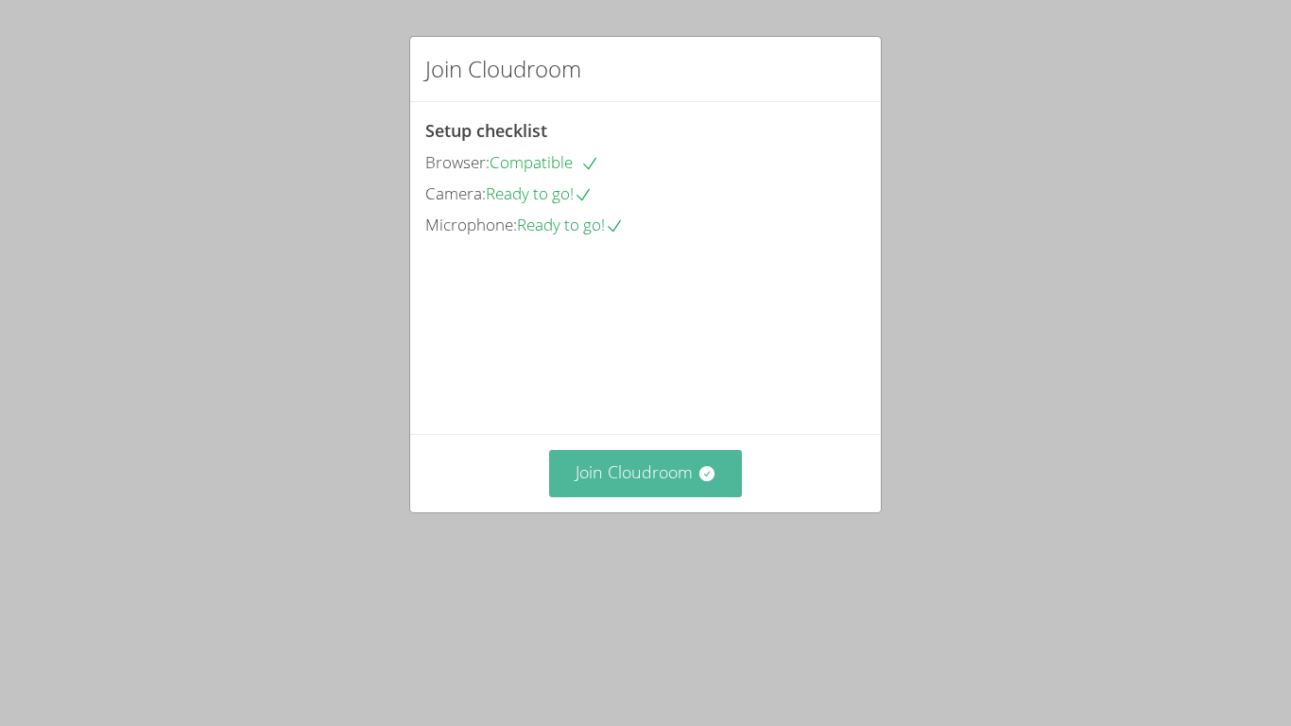
click at [700, 481] on icon at bounding box center [706, 473] width 15 height 15
